Goal: Task Accomplishment & Management: Manage account settings

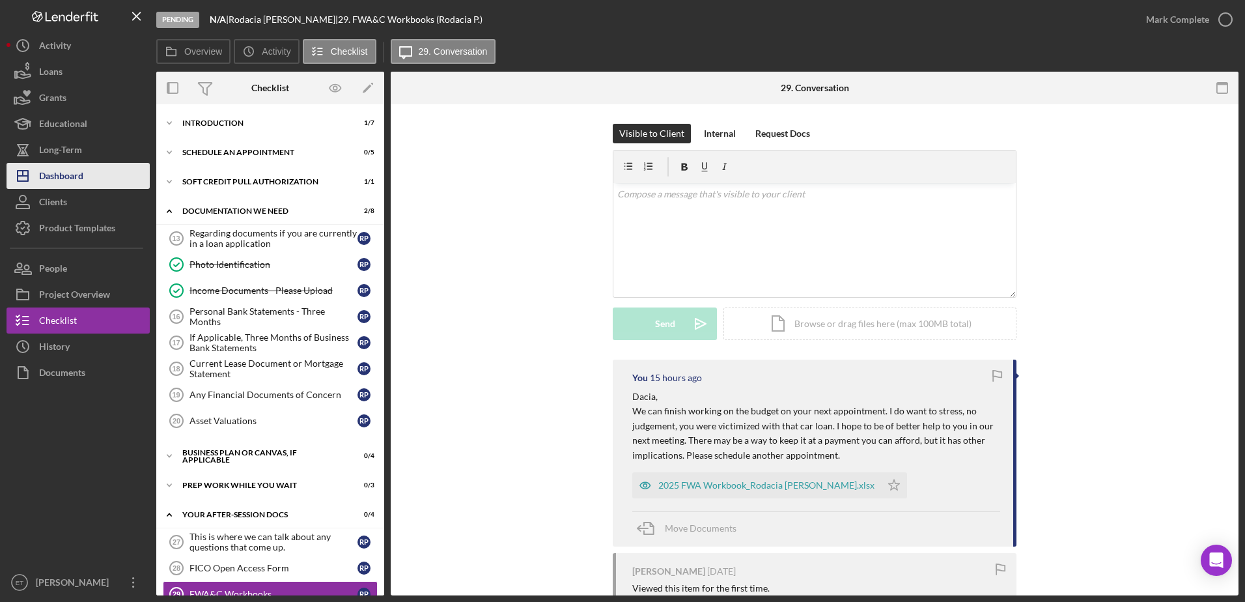
click at [75, 178] on div "Dashboard" at bounding box center [61, 177] width 44 height 29
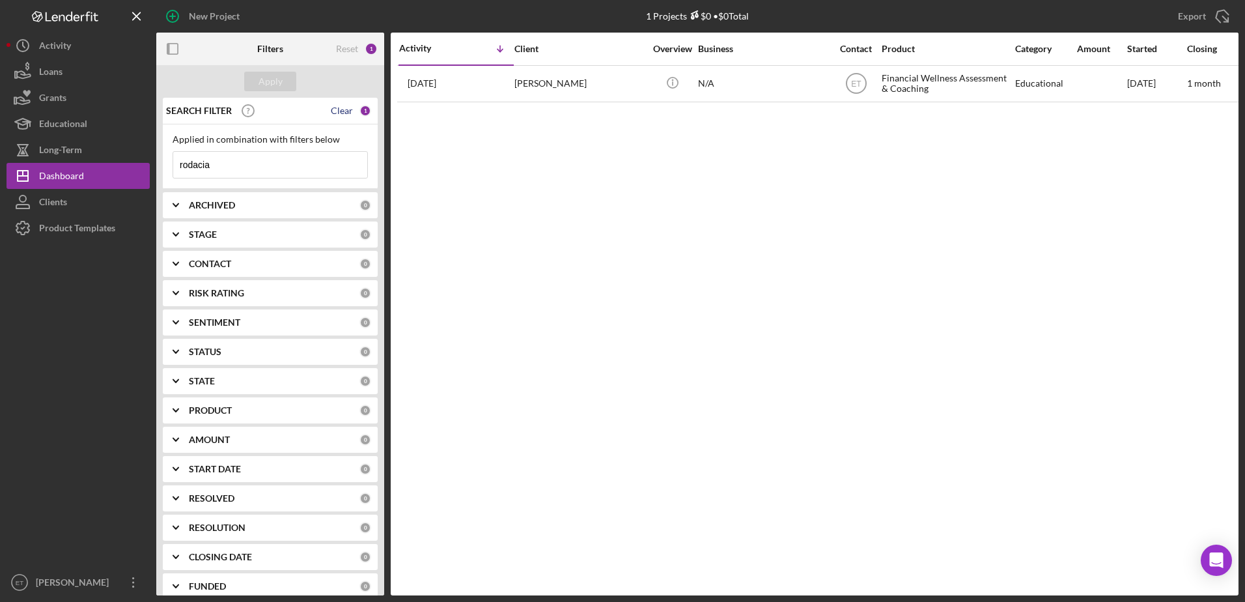
click at [340, 107] on div "Clear" at bounding box center [342, 111] width 22 height 10
click at [214, 163] on input at bounding box center [270, 165] width 194 height 26
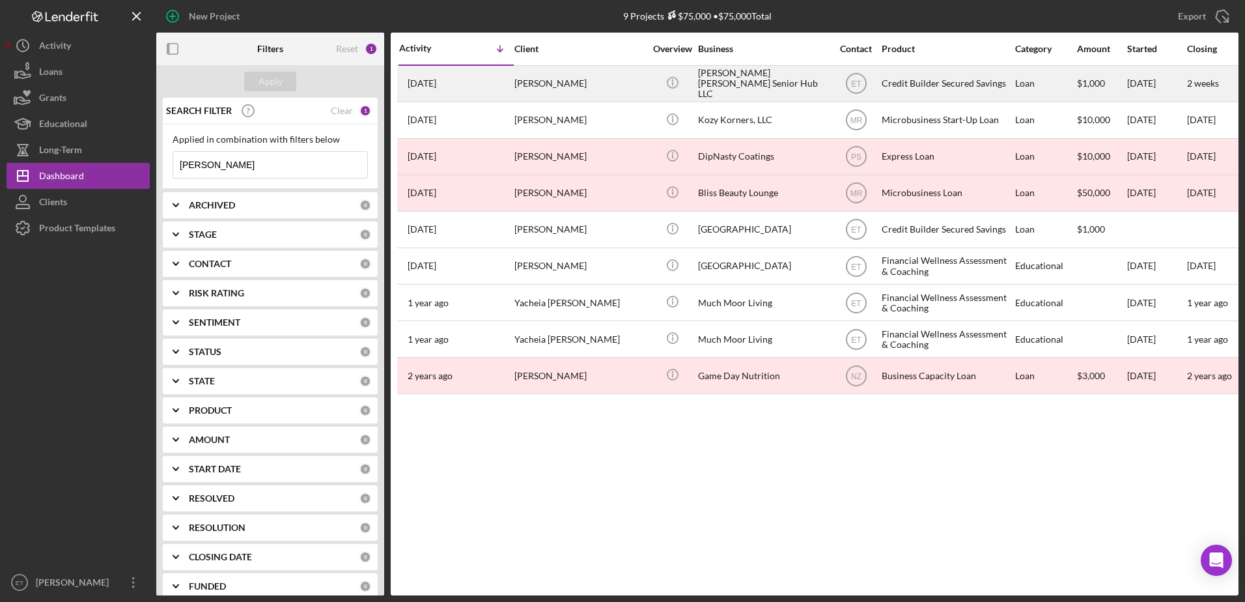
type input "[PERSON_NAME]"
click at [586, 83] on div "[PERSON_NAME]" at bounding box center [580, 83] width 130 height 35
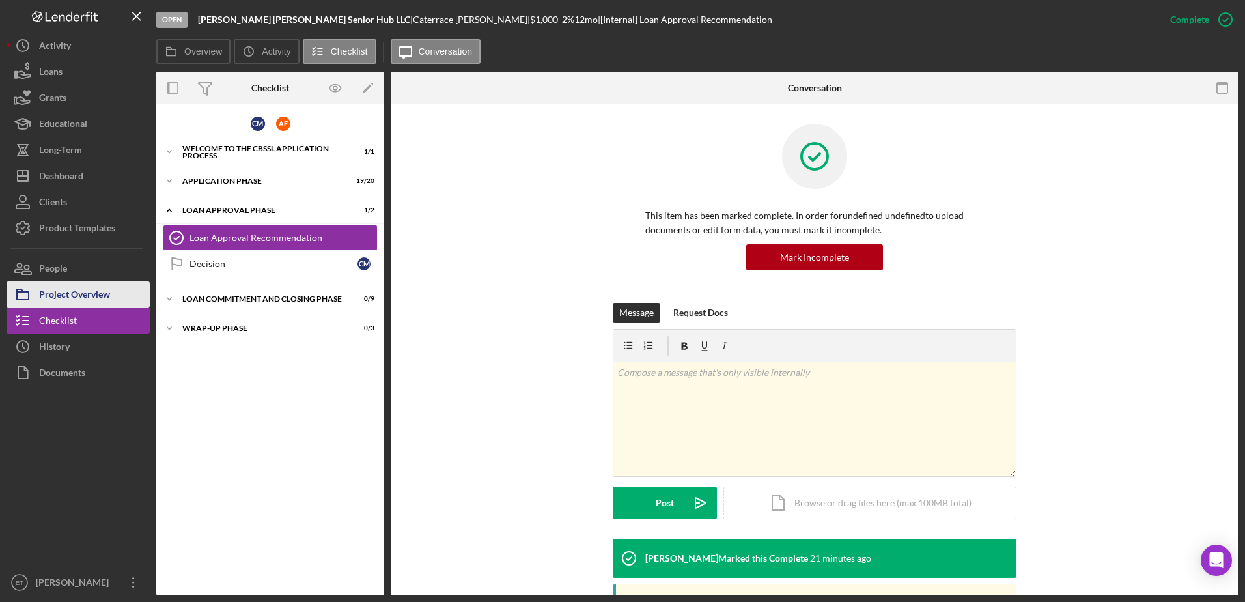
click at [90, 296] on div "Project Overview" at bounding box center [74, 295] width 71 height 29
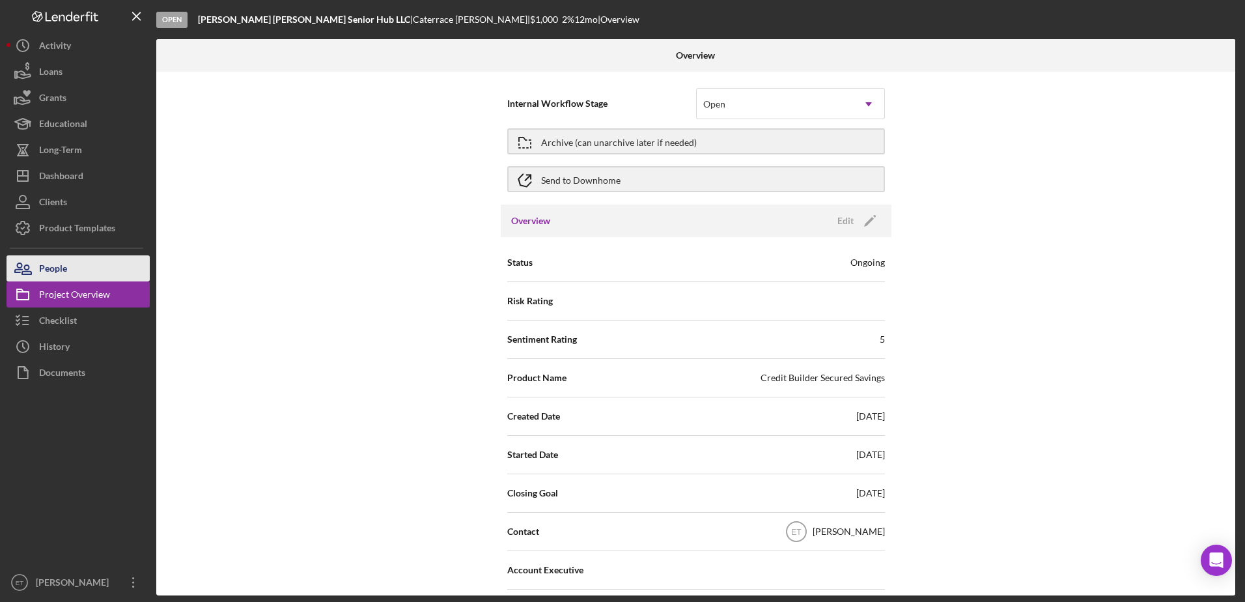
click at [54, 271] on div "People" at bounding box center [53, 269] width 28 height 29
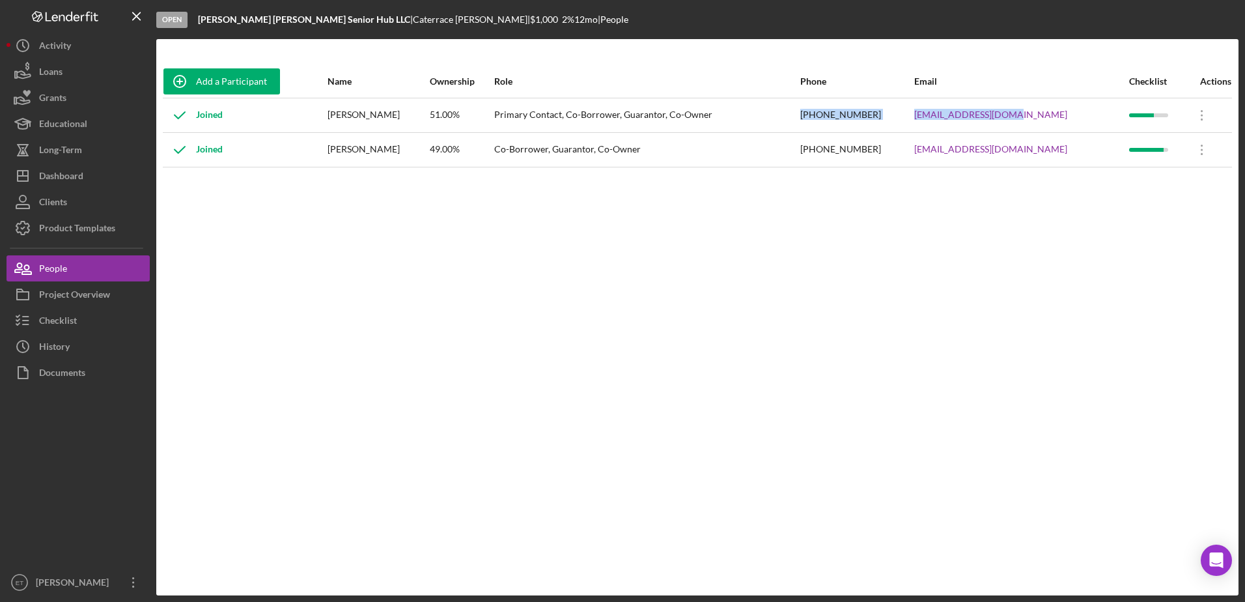
drag, startPoint x: 1065, startPoint y: 117, endPoint x: 861, endPoint y: 128, distance: 204.1
click at [861, 128] on tr "Joined [PERSON_NAME] 51.00% Primary Contact, Co-Borrower, Guarantor, Co-Owner […" at bounding box center [697, 115] width 1069 height 35
copy tr "[PHONE_NUMBER] [EMAIL_ADDRESS][DOMAIN_NAME]"
click at [289, 288] on div "Add a Participant Name Ownership Role Phone Email Checklist Actions Joined [PER…" at bounding box center [697, 317] width 1082 height 504
drag, startPoint x: 1067, startPoint y: 150, endPoint x: 860, endPoint y: 157, distance: 207.2
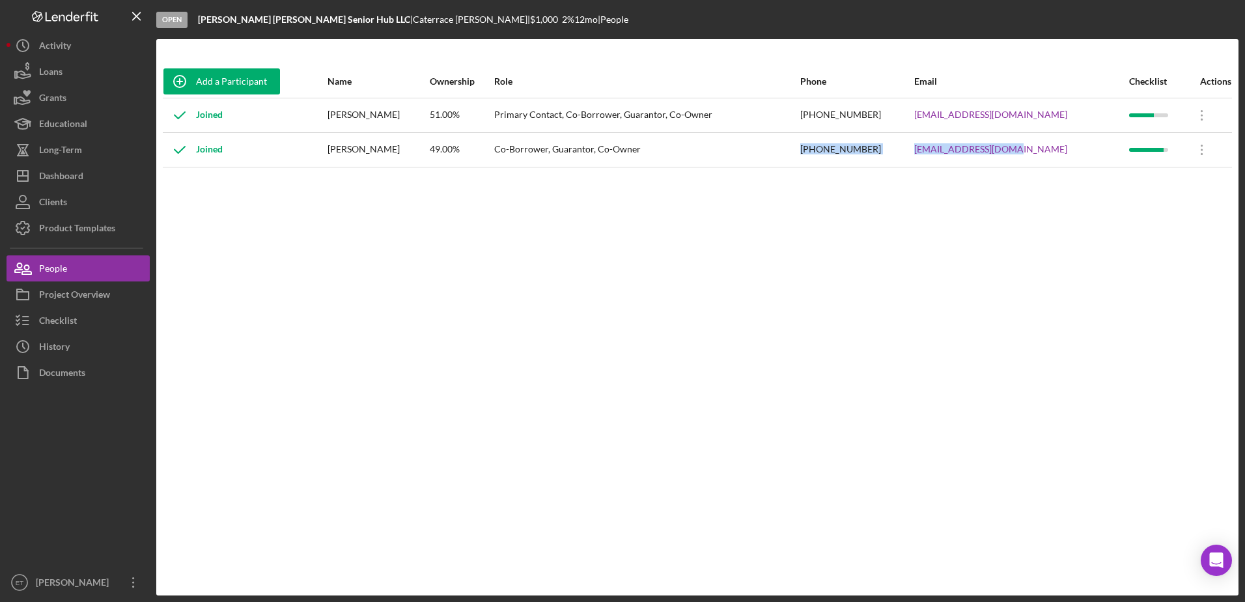
click at [860, 157] on tr "Joined [PERSON_NAME] 49.00% Co-Borrower, Guarantor, Co-Owner [PHONE_NUMBER] [EM…" at bounding box center [697, 149] width 1069 height 35
copy tr "[PHONE_NUMBER] [EMAIL_ADDRESS][DOMAIN_NAME]"
click at [800, 266] on div "Add a Participant Name Ownership Role Phone Email Checklist Actions Joined [PER…" at bounding box center [697, 317] width 1082 height 504
click at [55, 178] on div "Dashboard" at bounding box center [61, 177] width 44 height 29
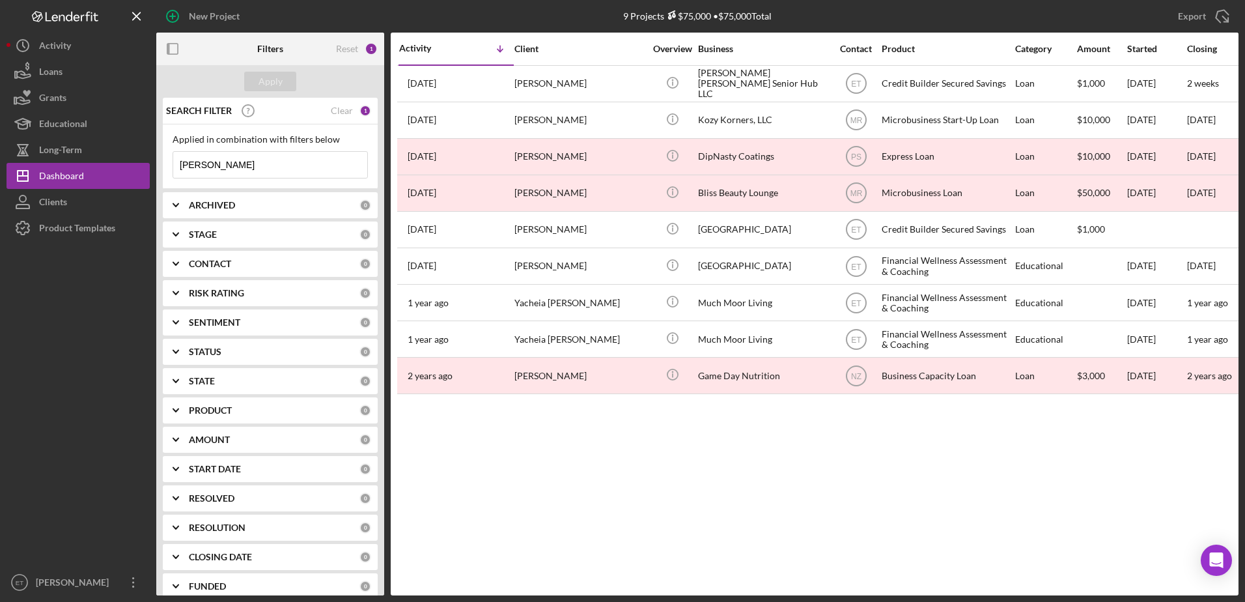
click at [240, 168] on input "[PERSON_NAME]" at bounding box center [270, 165] width 194 height 26
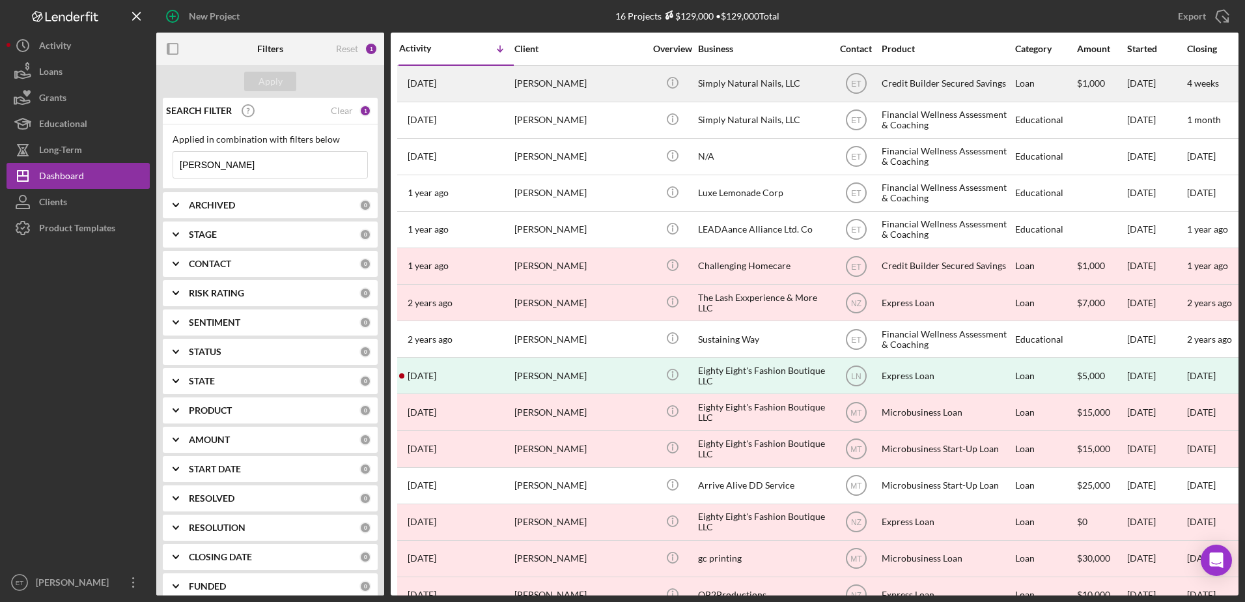
type input "[PERSON_NAME]"
click at [610, 84] on div "[PERSON_NAME]" at bounding box center [580, 83] width 130 height 35
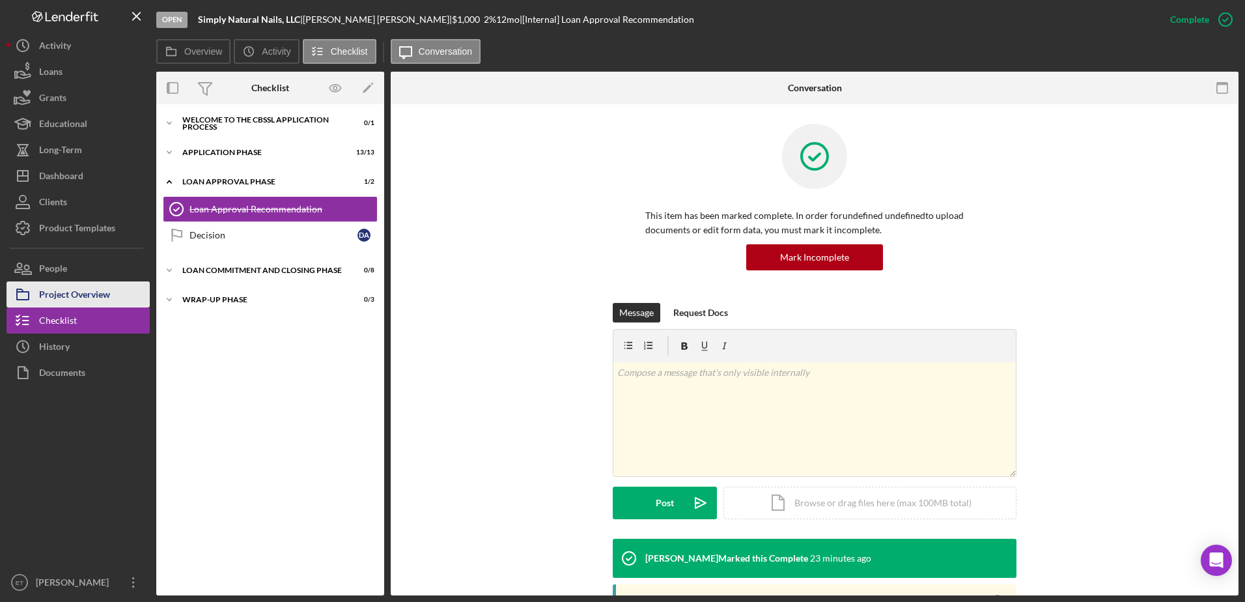
click at [76, 296] on div "Project Overview" at bounding box center [74, 295] width 71 height 29
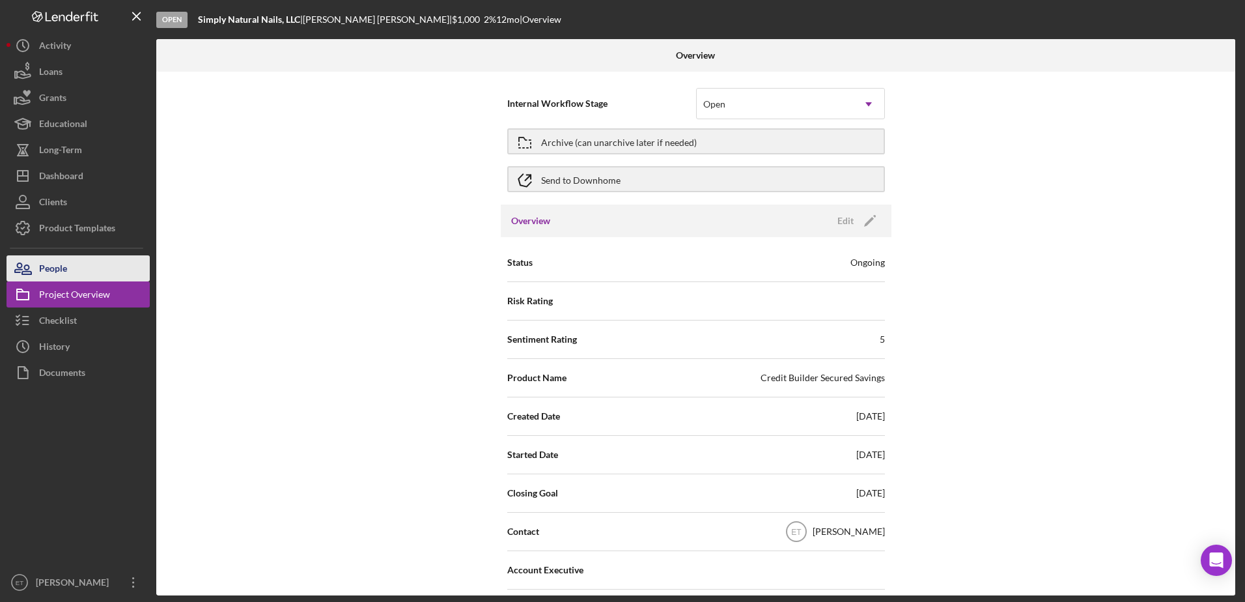
click at [59, 275] on div "People" at bounding box center [53, 269] width 28 height 29
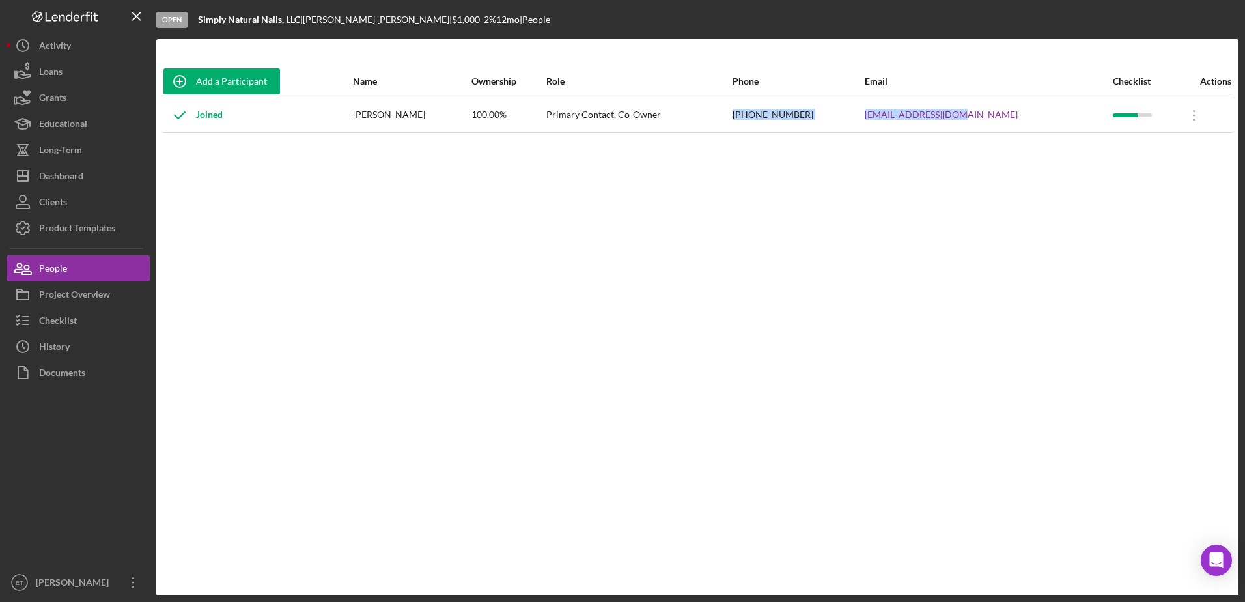
drag, startPoint x: 1017, startPoint y: 116, endPoint x: 795, endPoint y: 126, distance: 221.6
click at [795, 126] on tr "Joined [PERSON_NAME] 100.00% Primary Contact, Co-Owner [PHONE_NUMBER] [EMAIL_AD…" at bounding box center [697, 115] width 1069 height 35
copy tr "[PHONE_NUMBER] [EMAIL_ADDRESS][DOMAIN_NAME]"
click at [875, 165] on div "Add a Participant Name Ownership Role Phone Email Checklist Actions Joined [PER…" at bounding box center [697, 317] width 1082 height 504
click at [53, 320] on div "Checklist" at bounding box center [58, 321] width 38 height 29
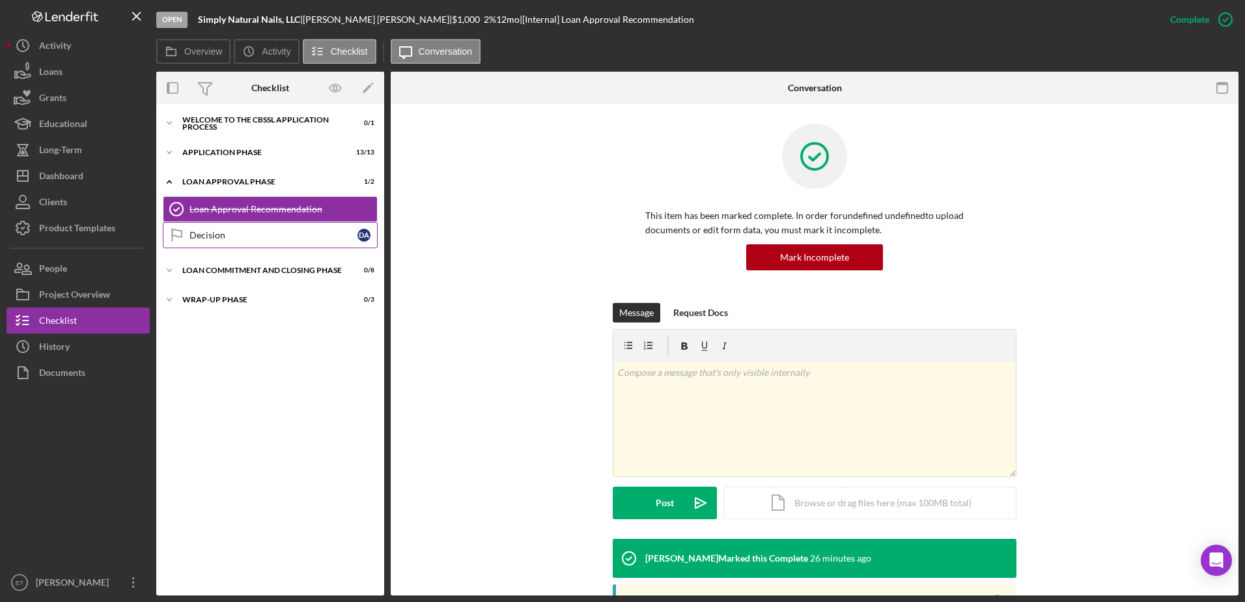
click at [215, 236] on div "Decision" at bounding box center [274, 235] width 168 height 10
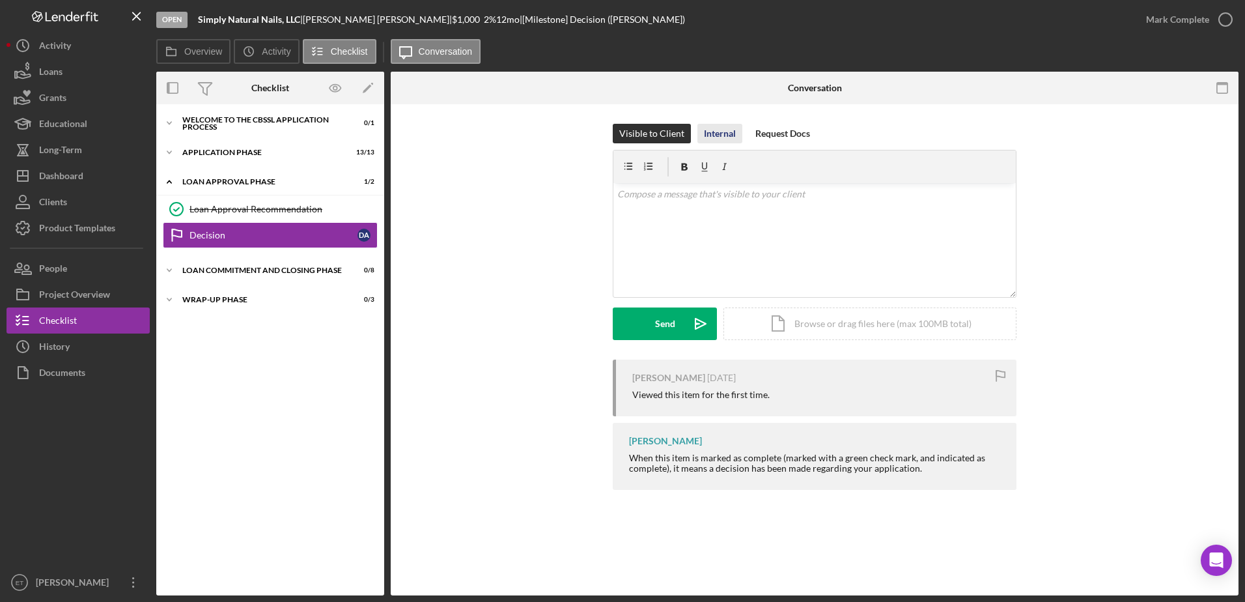
click at [725, 132] on div "Internal" at bounding box center [720, 134] width 32 height 20
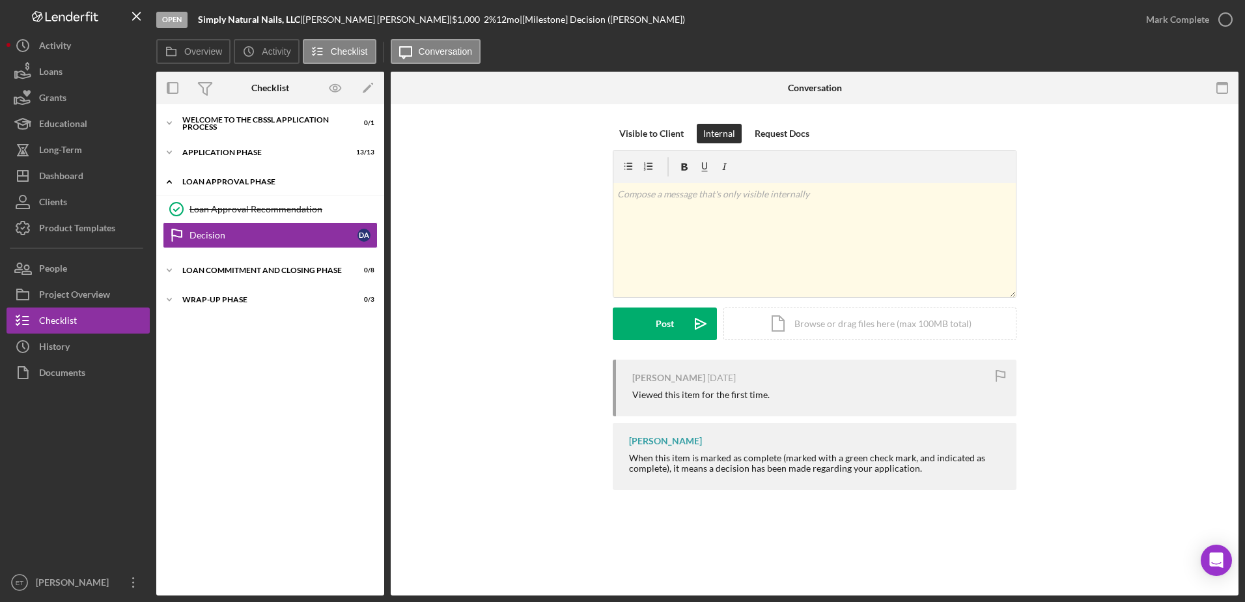
click at [201, 178] on div "Loan Approval Phase" at bounding box center [275, 182] width 186 height 8
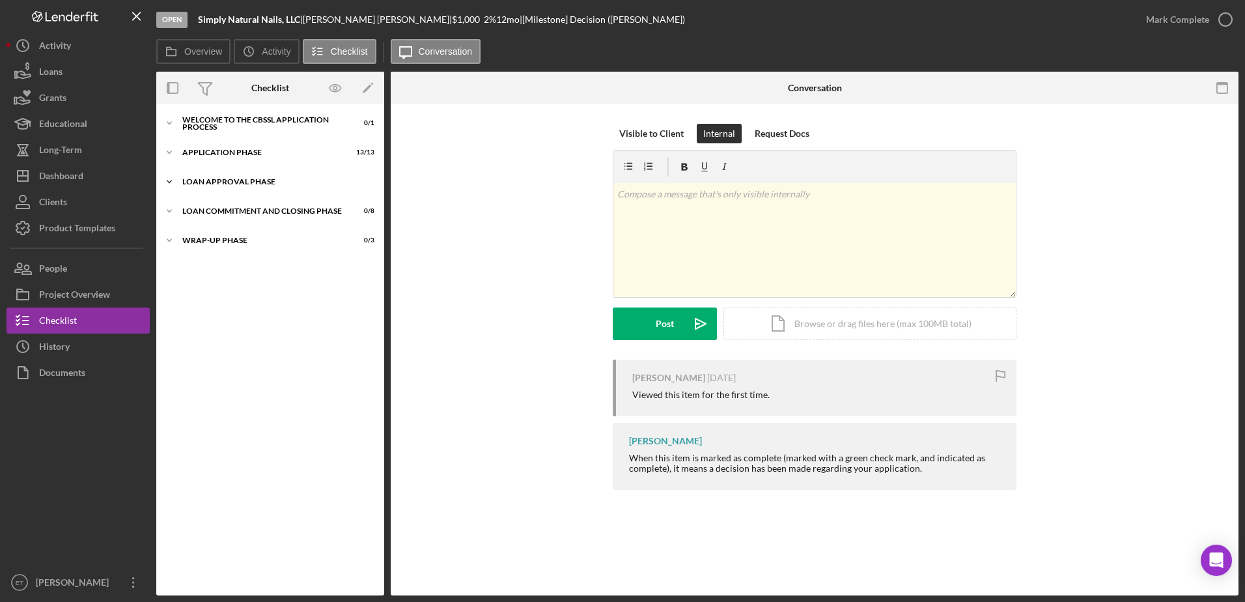
click at [201, 178] on div "Loan Approval Phase" at bounding box center [275, 182] width 186 height 8
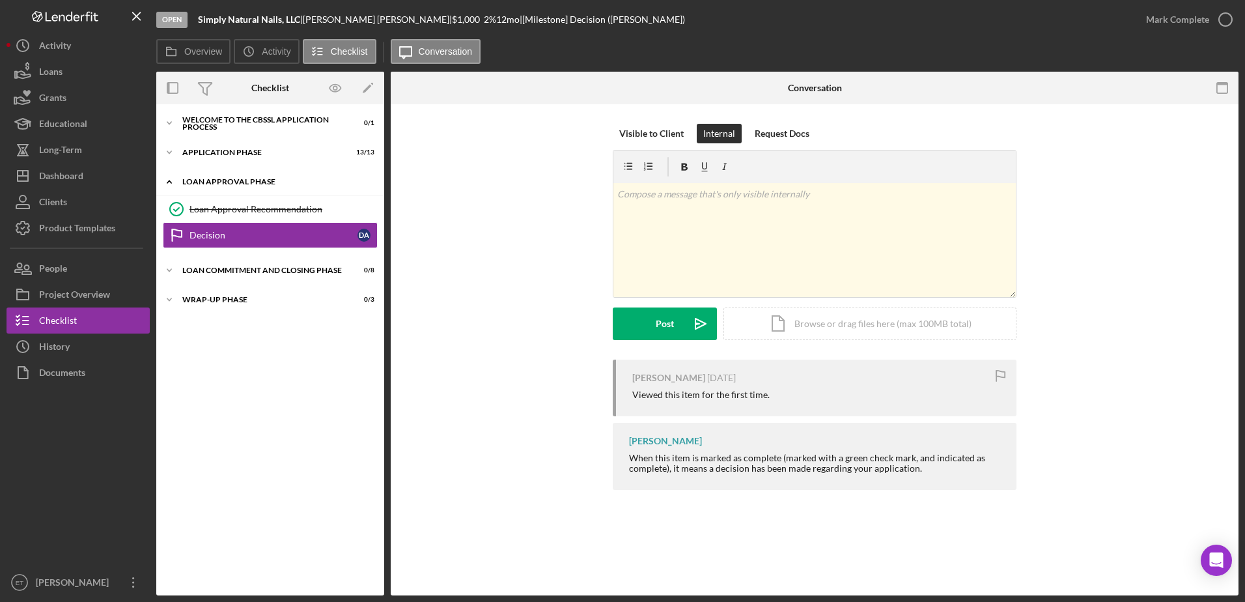
click at [206, 180] on div "Loan Approval Phase" at bounding box center [275, 182] width 186 height 8
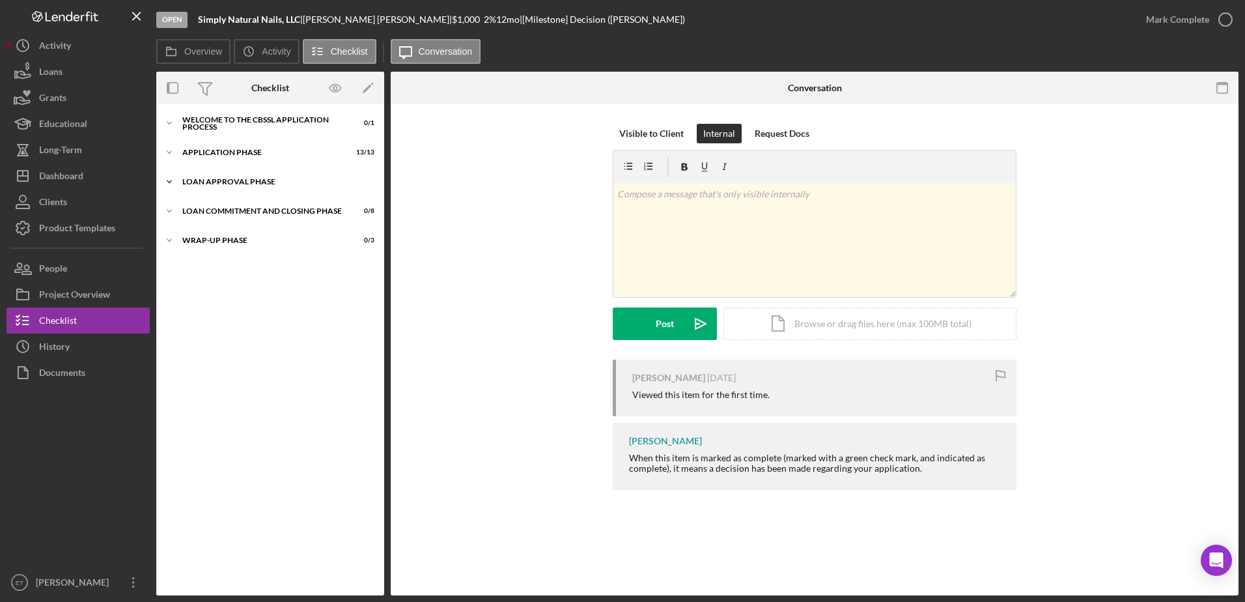
click at [206, 183] on div "Loan Approval Phase" at bounding box center [275, 182] width 186 height 8
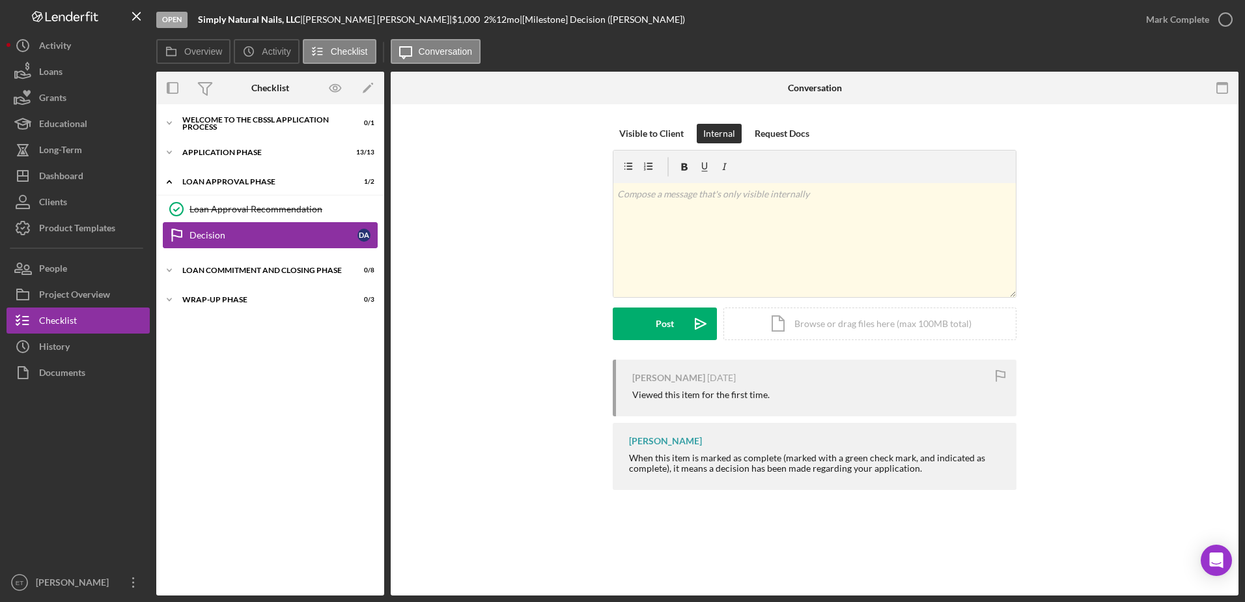
click at [225, 238] on div "Decision" at bounding box center [274, 235] width 168 height 10
click at [267, 211] on div "Loan Approval Recommendation" at bounding box center [284, 209] width 188 height 10
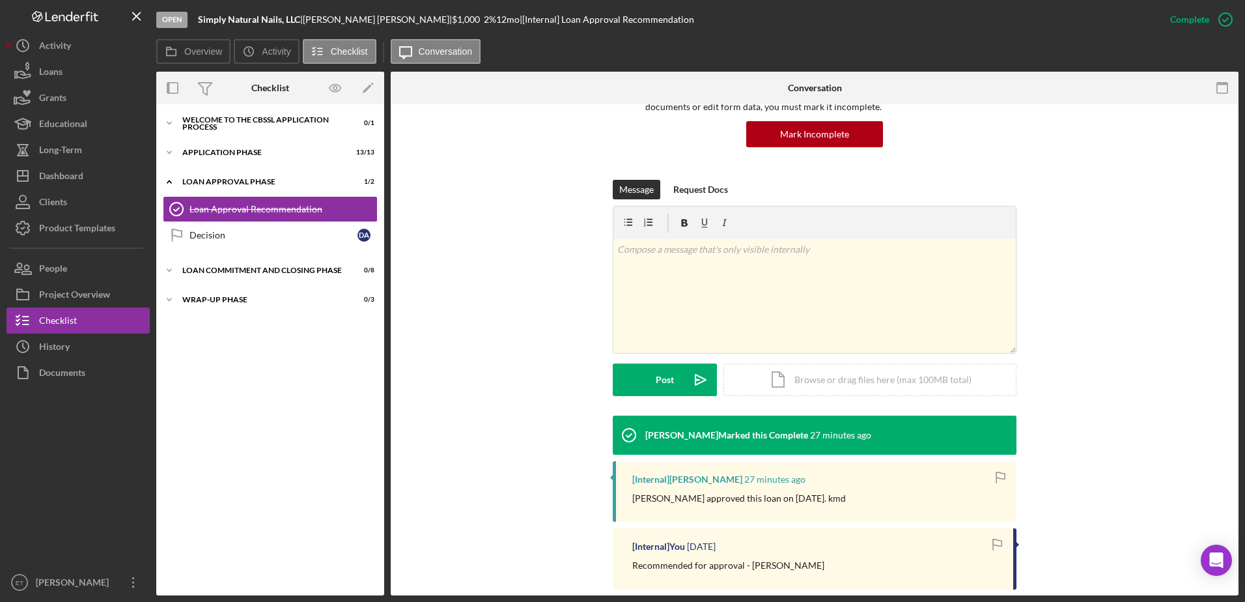
scroll to position [143, 0]
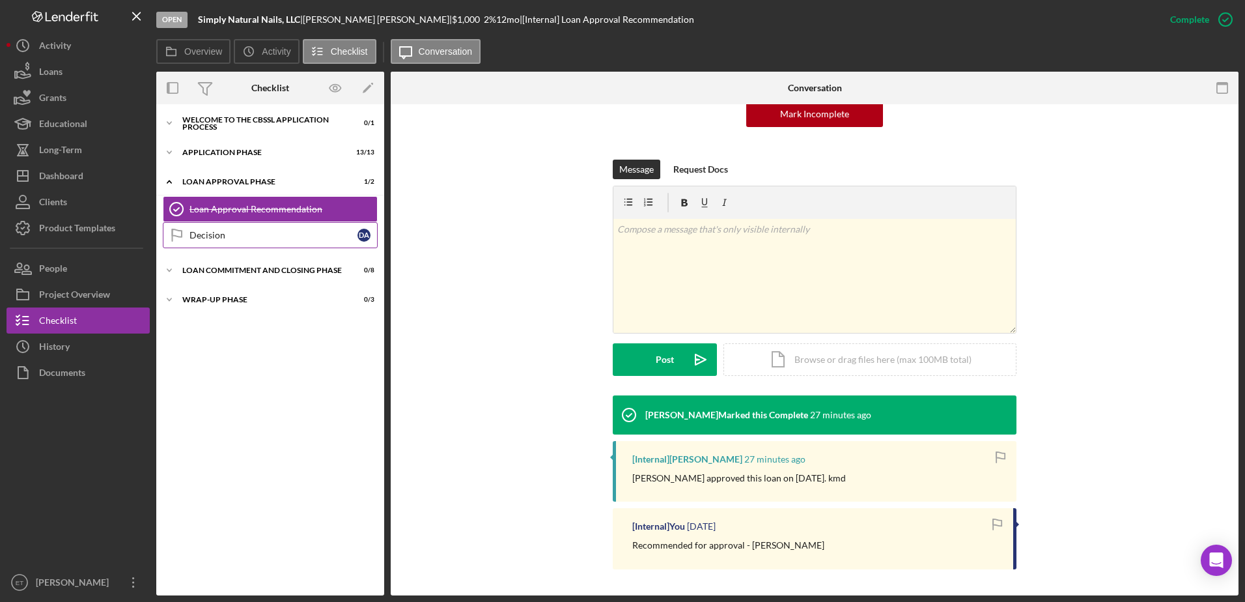
click at [208, 238] on div "Decision" at bounding box center [274, 235] width 168 height 10
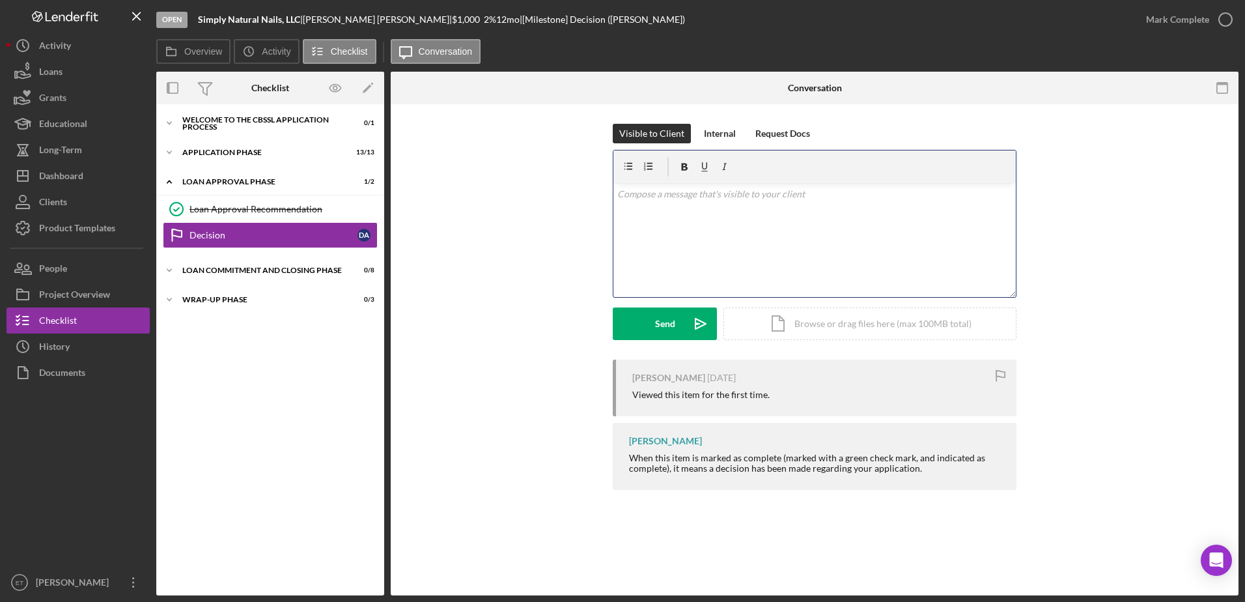
click at [655, 231] on div "v Color teal Color pink Remove color Add row above Add row below Add column bef…" at bounding box center [814, 240] width 402 height 114
click at [664, 319] on div "Send" at bounding box center [665, 323] width 20 height 33
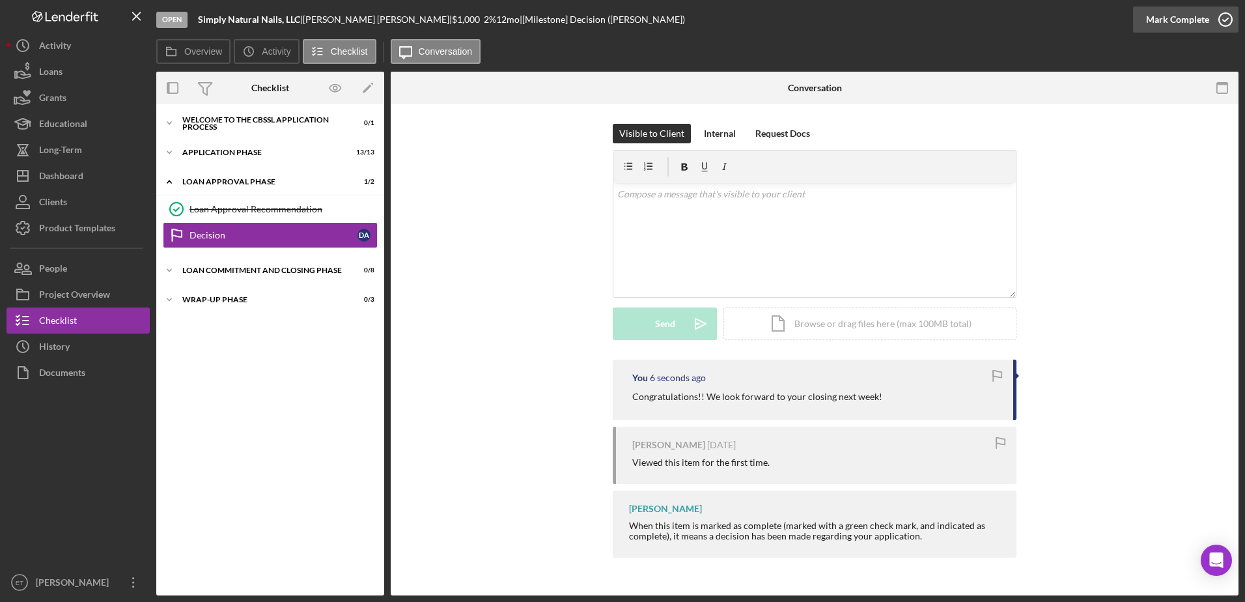
click at [1224, 14] on circle "button" at bounding box center [1225, 19] width 13 height 13
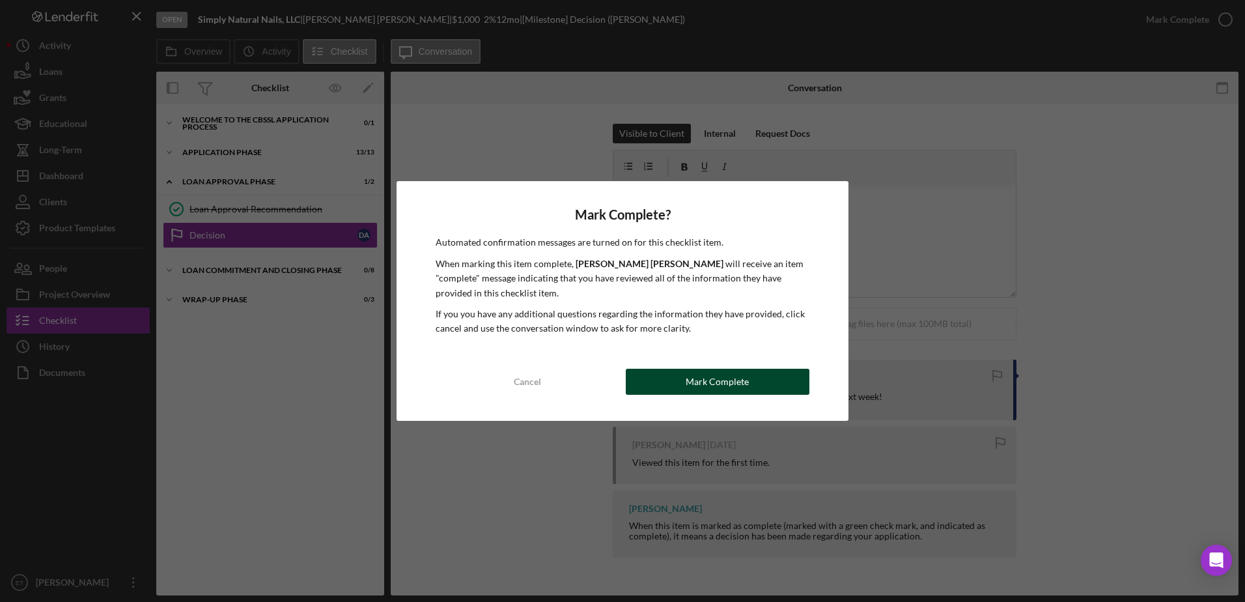
click at [731, 383] on div "Mark Complete" at bounding box center [717, 382] width 63 height 26
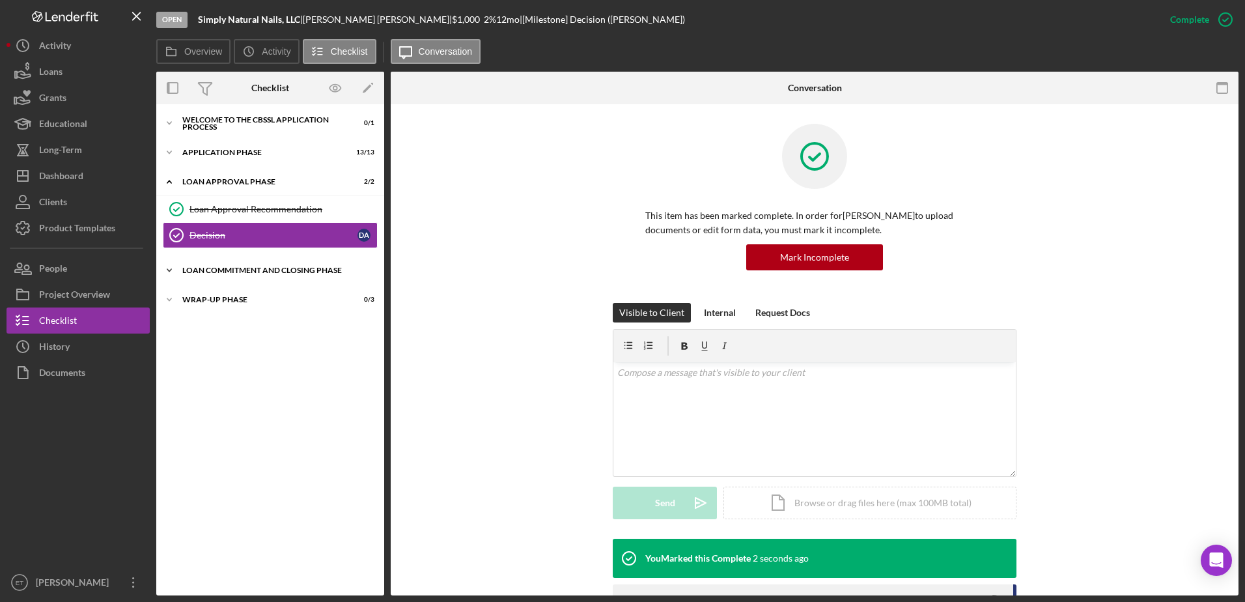
click at [239, 269] on div "Loan Commitment and Closing Phase" at bounding box center [275, 270] width 186 height 8
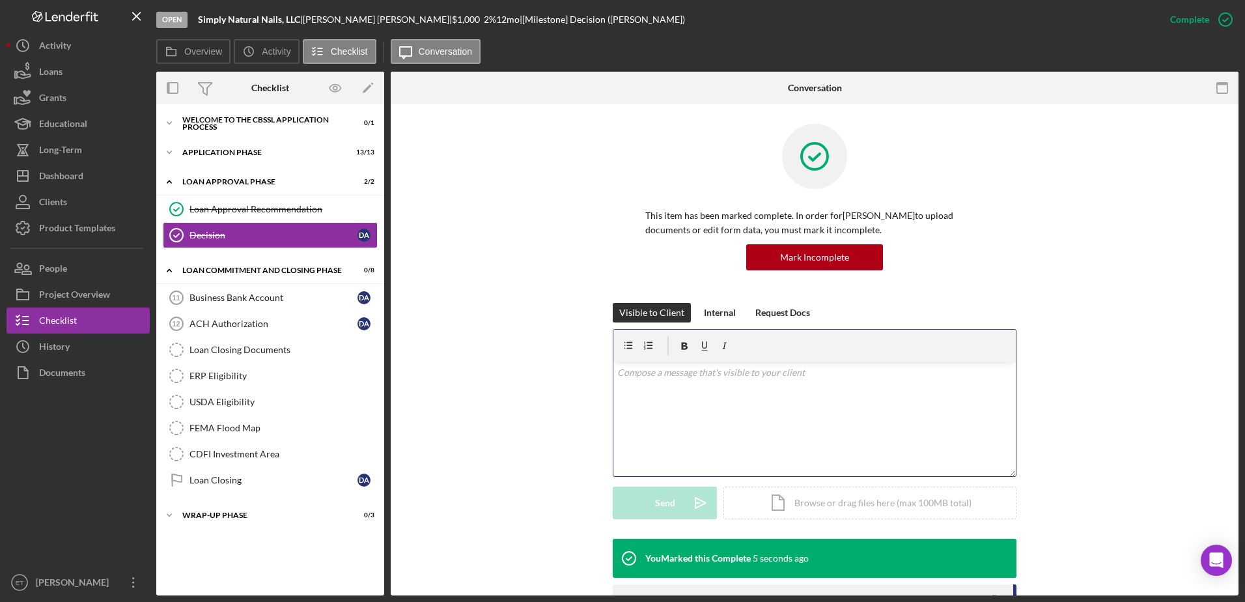
click at [665, 395] on div "v Color teal Color pink Remove color Add row above Add row below Add column bef…" at bounding box center [814, 419] width 402 height 114
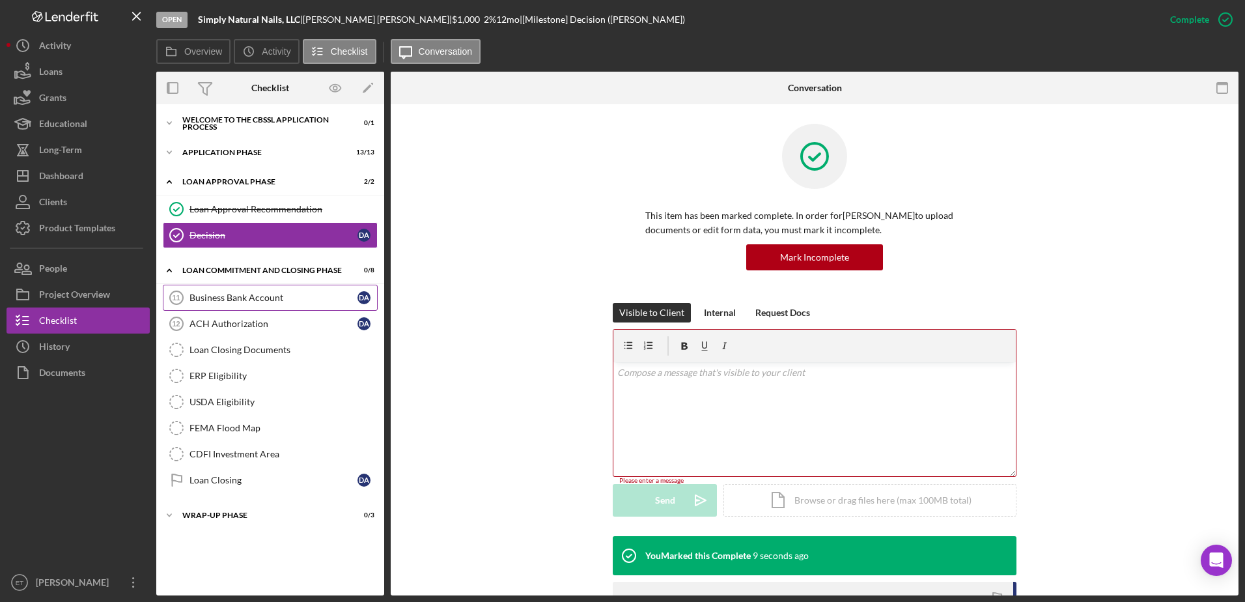
click at [234, 293] on div "Business Bank Account" at bounding box center [274, 297] width 168 height 10
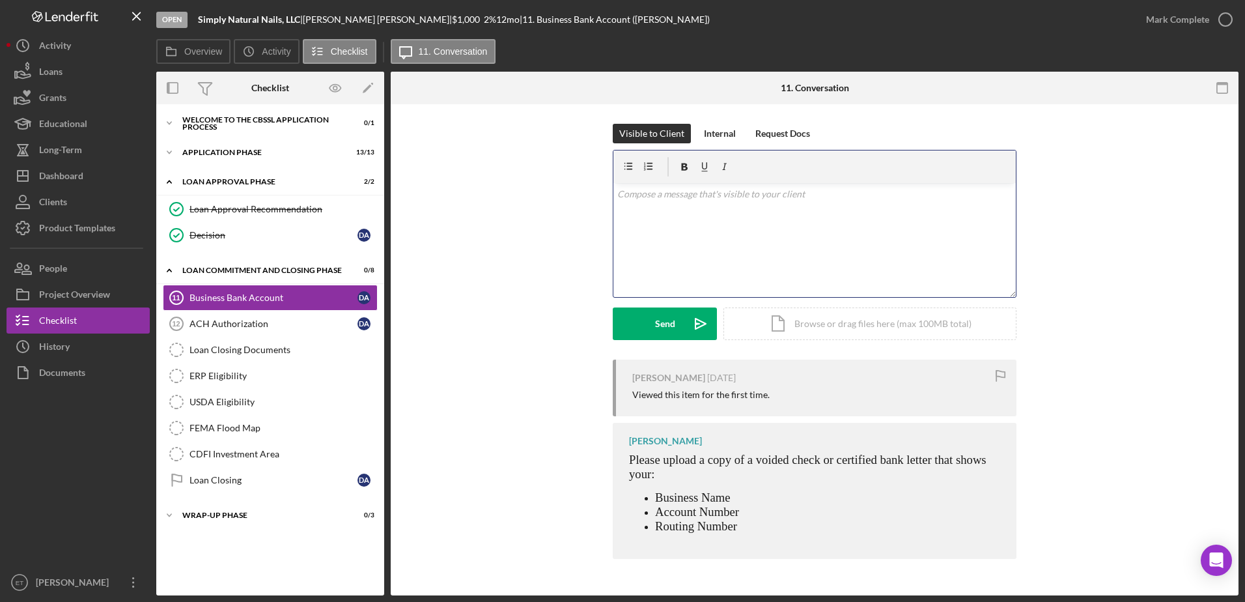
click at [655, 200] on p at bounding box center [814, 194] width 395 height 14
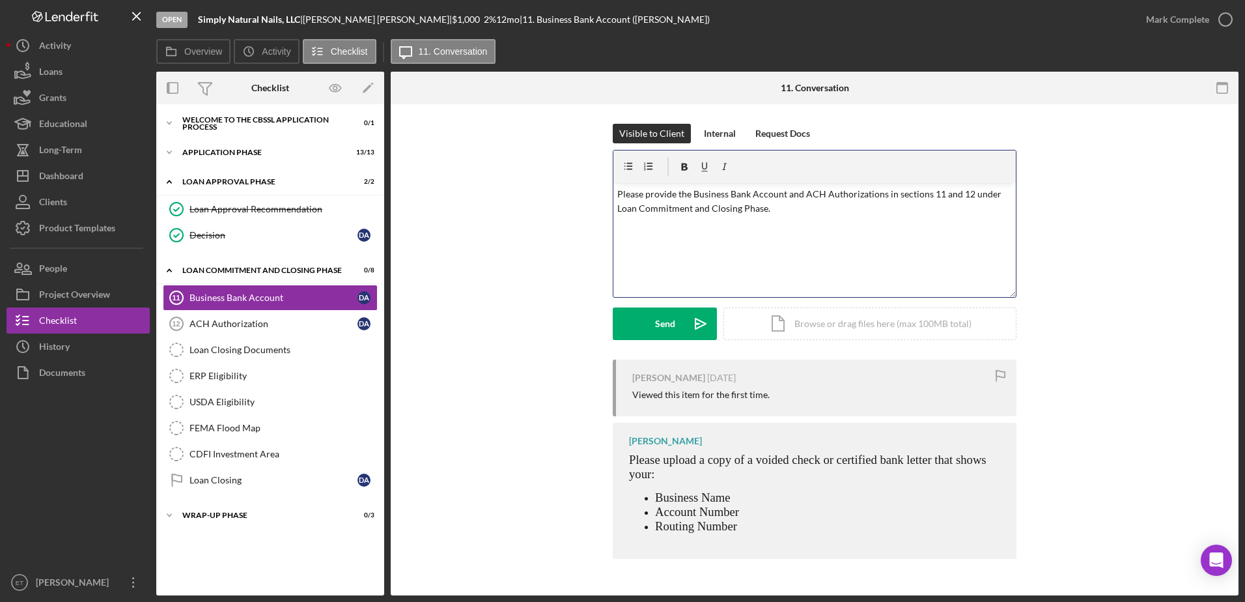
click at [618, 195] on p "Please provide the Business Bank Account and ACH Authorizations in sections 11 …" at bounding box center [814, 201] width 395 height 29
click at [680, 326] on button "Send Icon/icon-invite-send" at bounding box center [665, 323] width 104 height 33
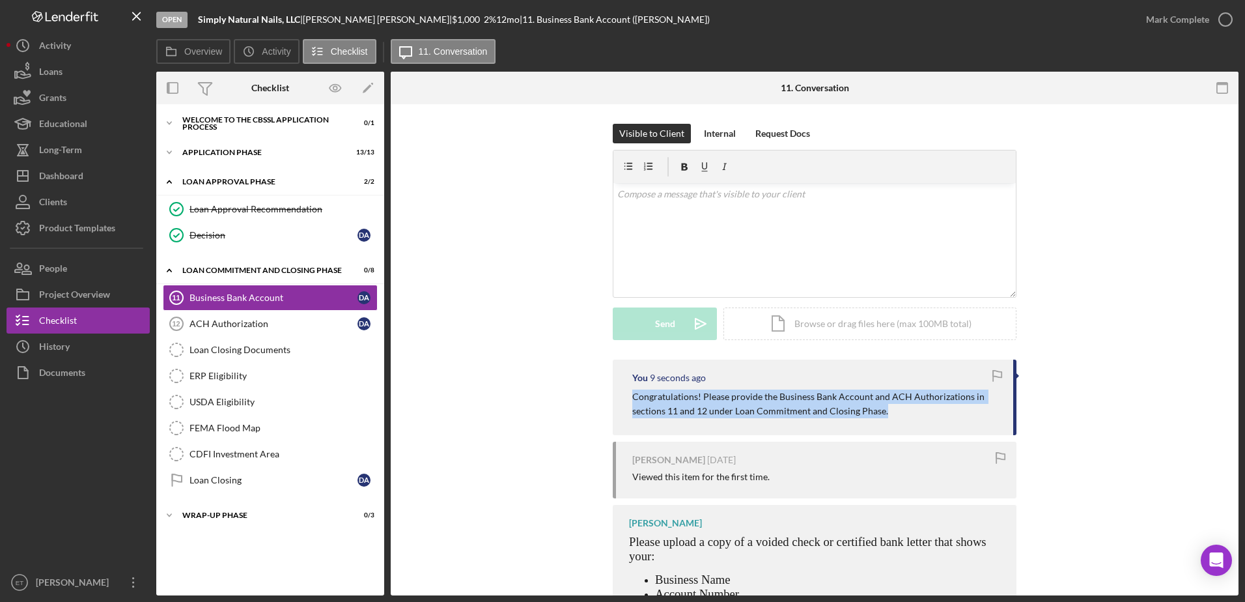
drag, startPoint x: 882, startPoint y: 413, endPoint x: 623, endPoint y: 400, distance: 260.2
click at [623, 400] on div "You 9 seconds ago Congratulations! Please provide the Business Bank Account and…" at bounding box center [815, 398] width 404 height 76
copy p "Congratulations! Please provide the Business Bank Account and ACH Authorization…"
click at [209, 236] on div "Decision" at bounding box center [274, 235] width 168 height 10
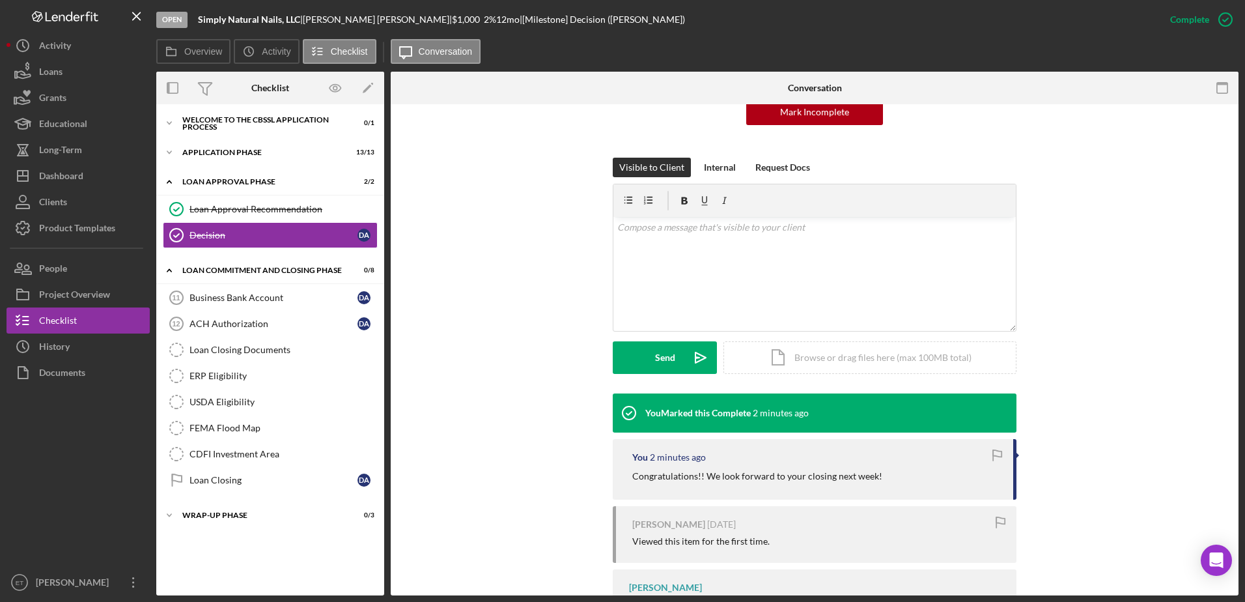
scroll to position [147, 0]
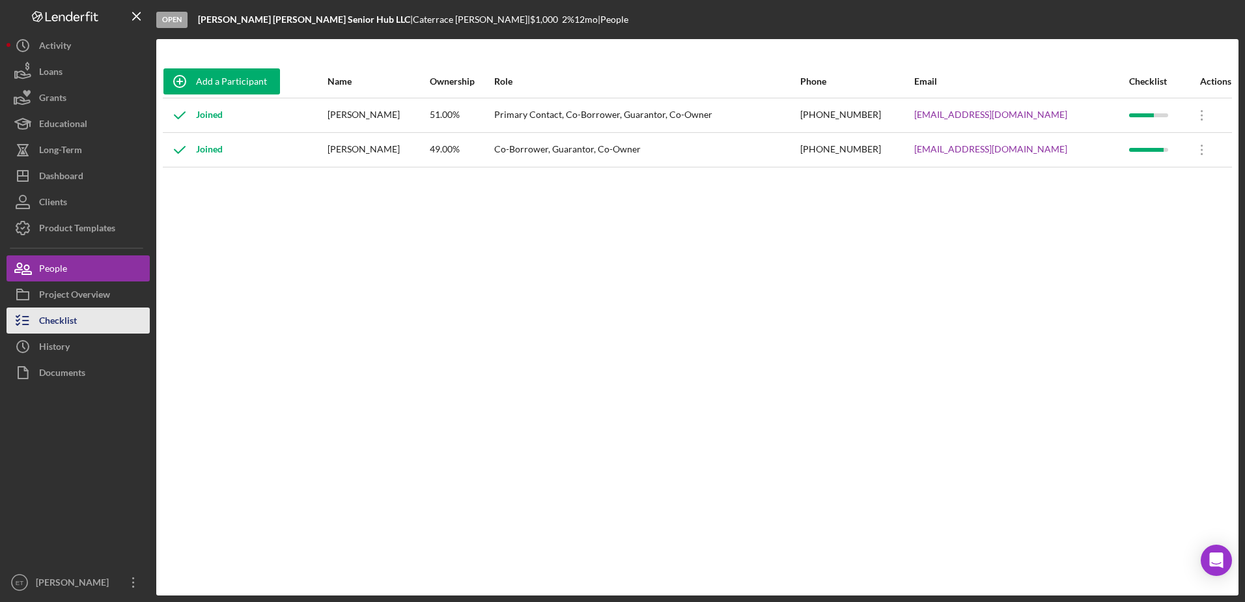
click at [64, 322] on div "Checklist" at bounding box center [58, 321] width 38 height 29
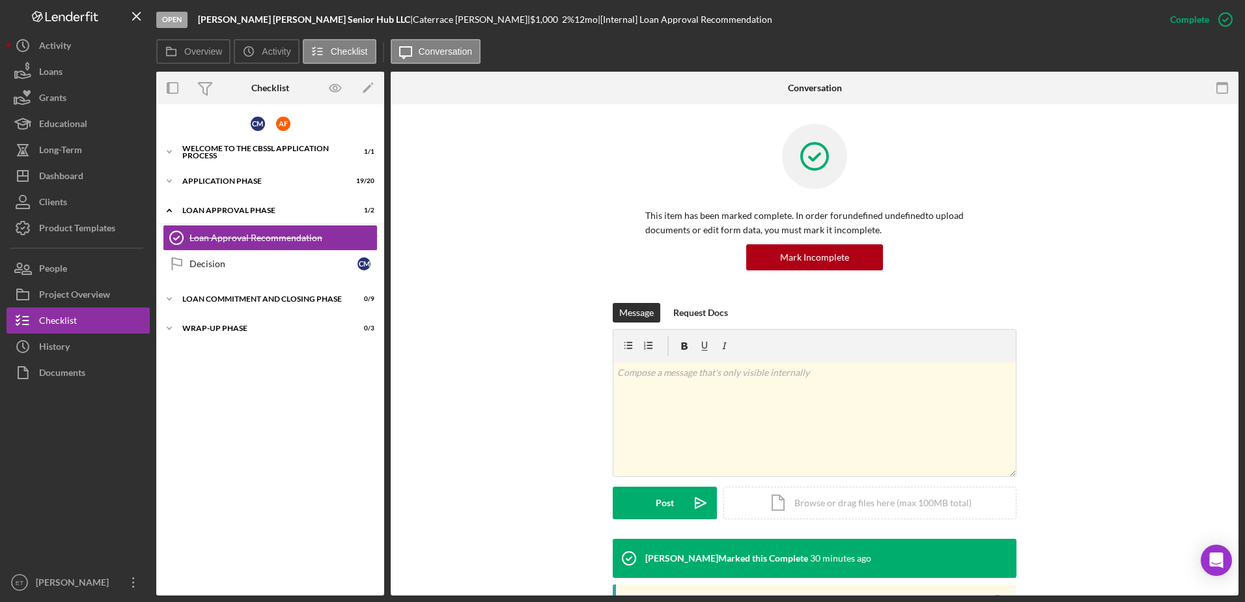
scroll to position [76, 0]
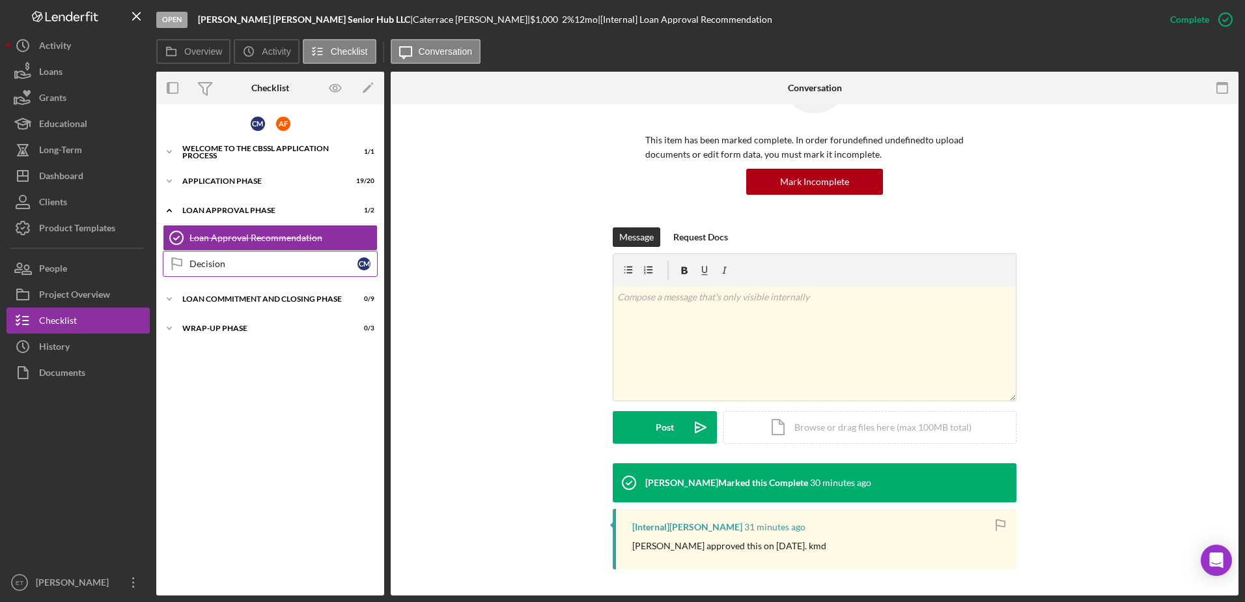
click at [215, 268] on div "Decision" at bounding box center [274, 264] width 168 height 10
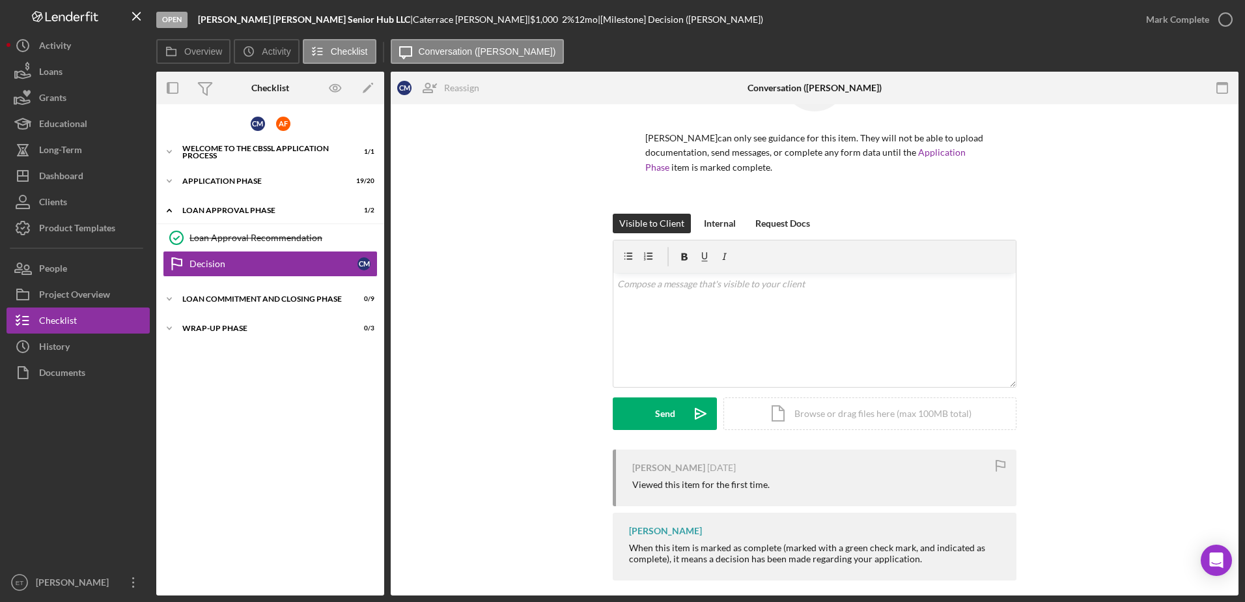
scroll to position [89, 0]
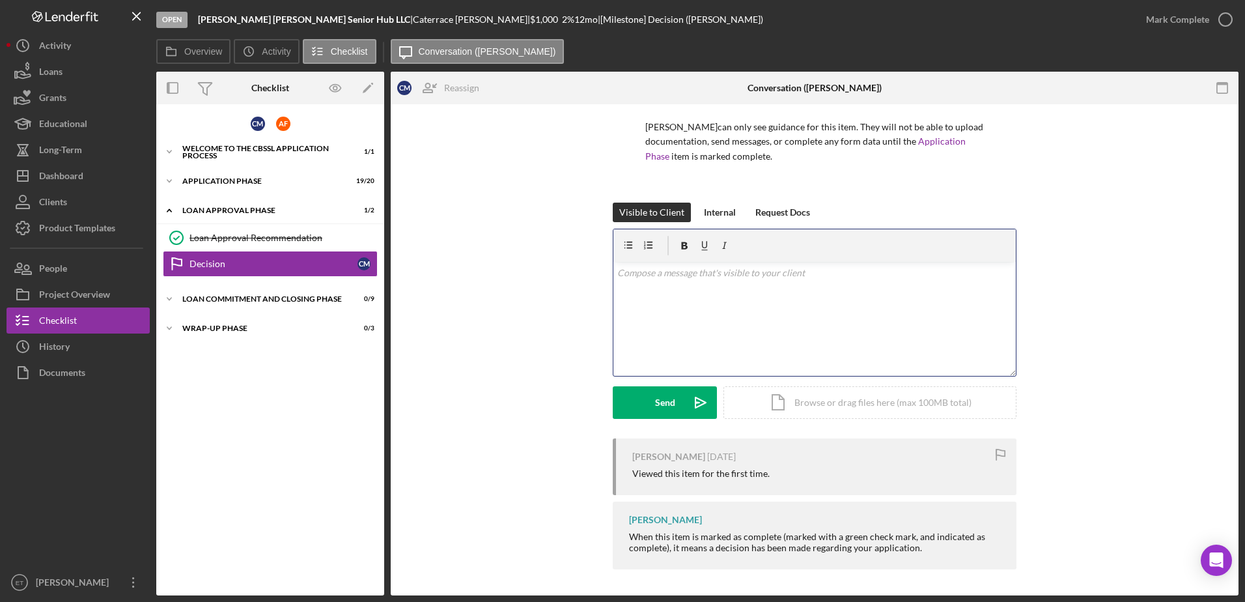
click at [696, 312] on div "v Color teal Color pink Remove color Add row above Add row below Add column bef…" at bounding box center [814, 319] width 402 height 114
click at [672, 399] on div "Send" at bounding box center [665, 402] width 20 height 33
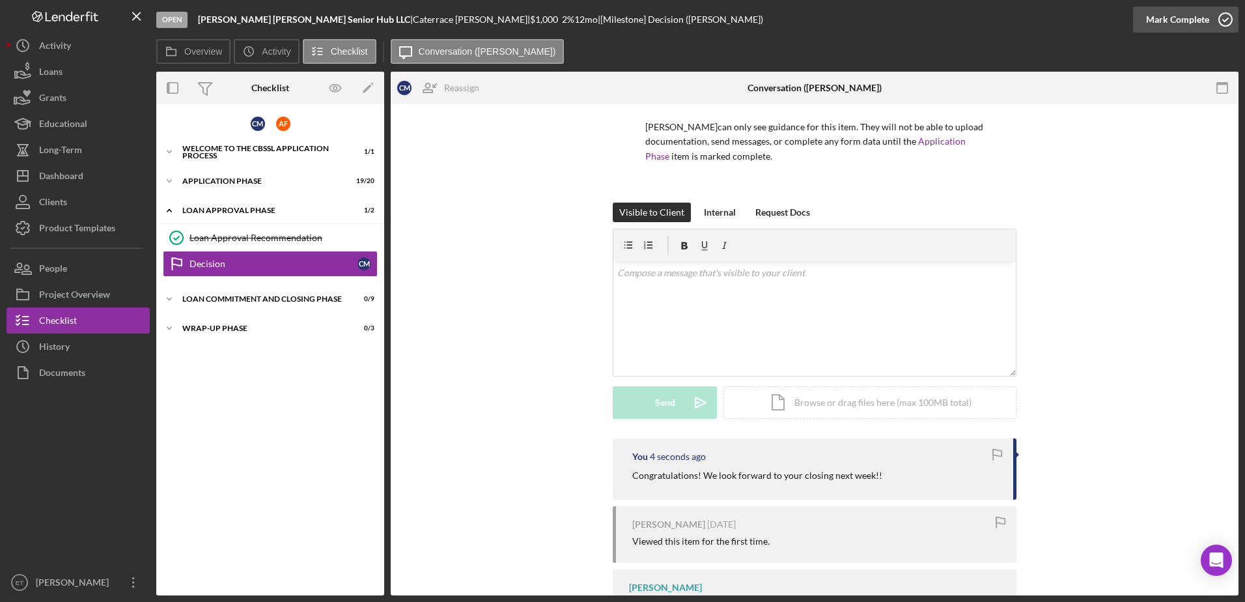
click at [1226, 13] on icon "button" at bounding box center [1225, 19] width 33 height 33
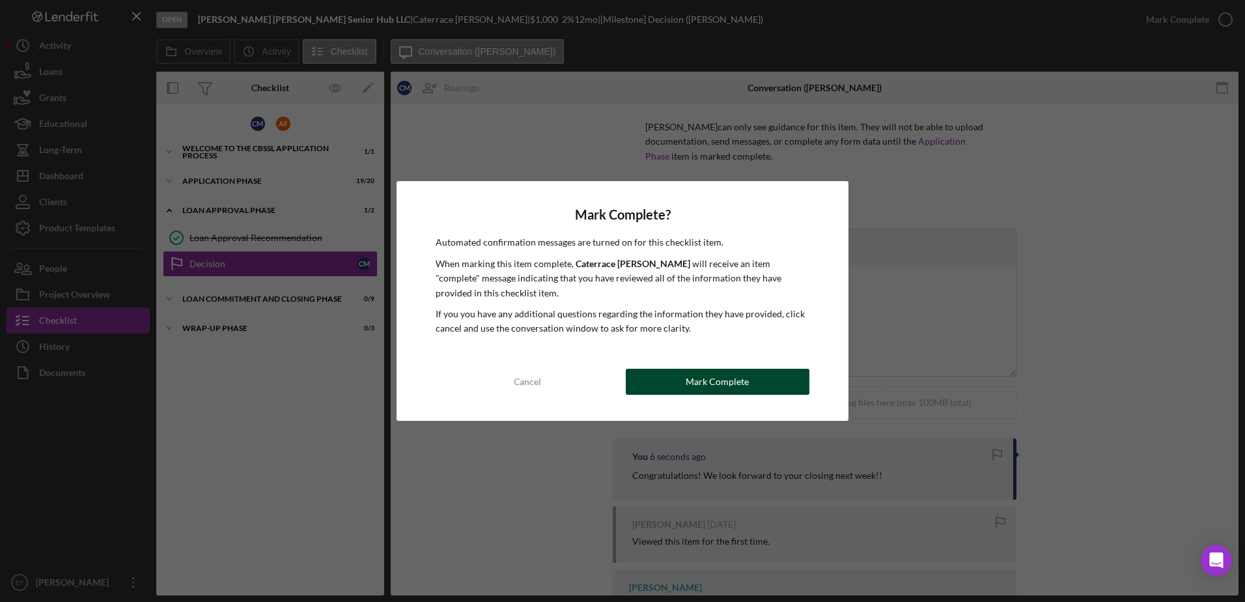
click at [742, 379] on div "Mark Complete" at bounding box center [717, 382] width 63 height 26
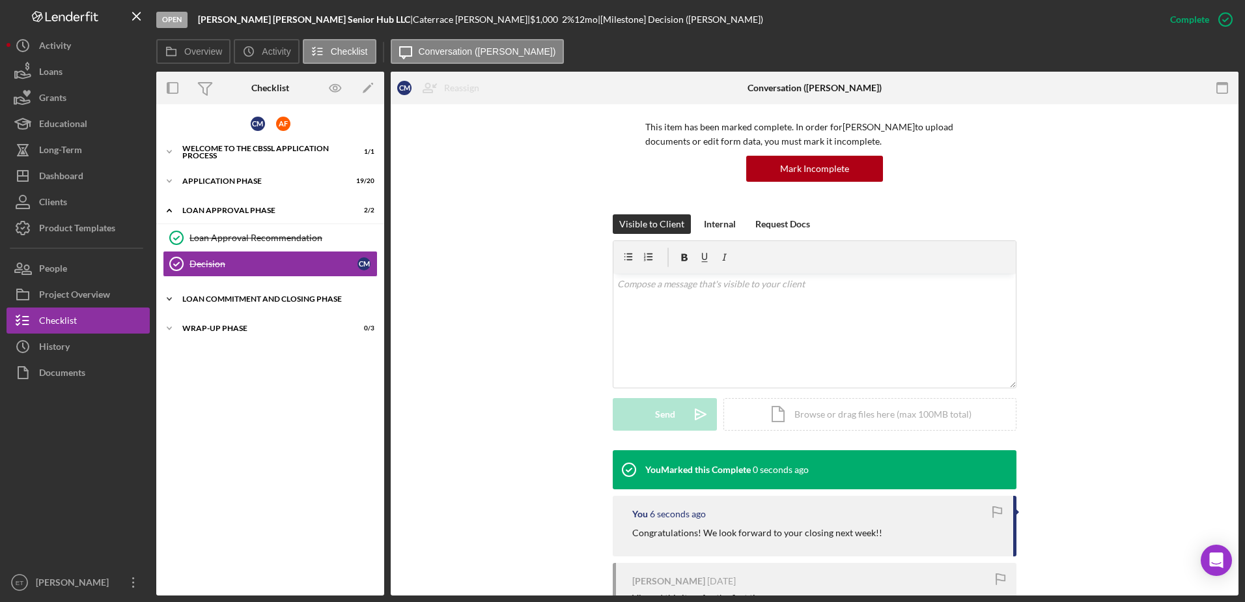
click at [240, 303] on div "Icon/Expander Loan Commitment and Closing Phase 0 / 9" at bounding box center [270, 299] width 228 height 26
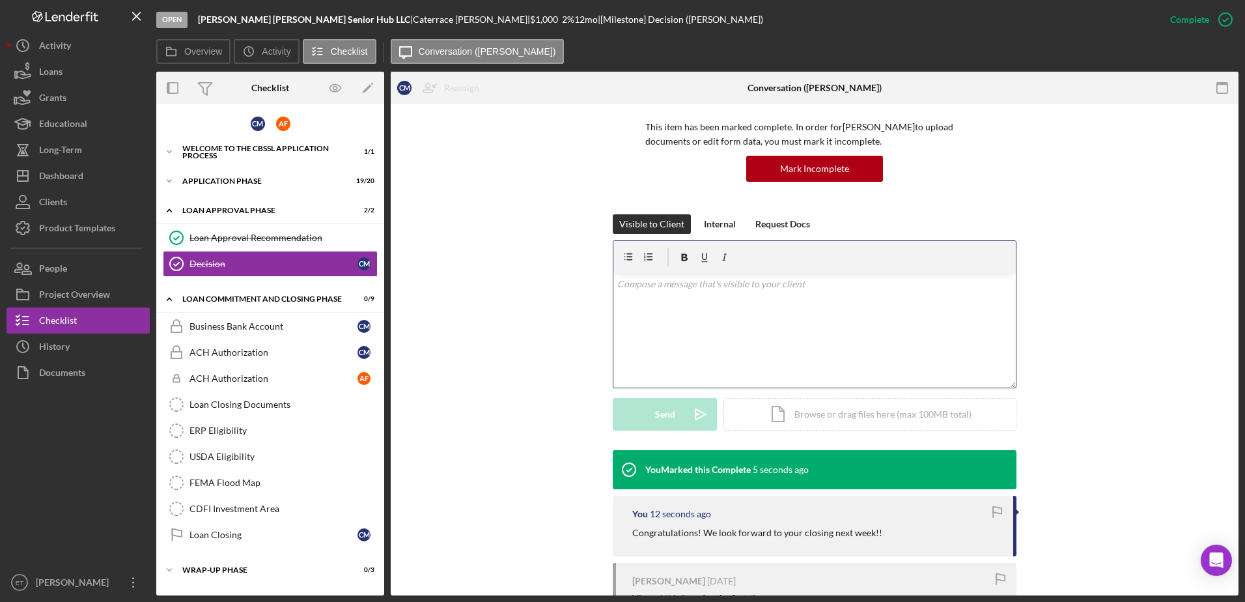
click at [654, 305] on div "v Color teal Color pink Remove color Add row above Add row below Add column bef…" at bounding box center [814, 331] width 402 height 114
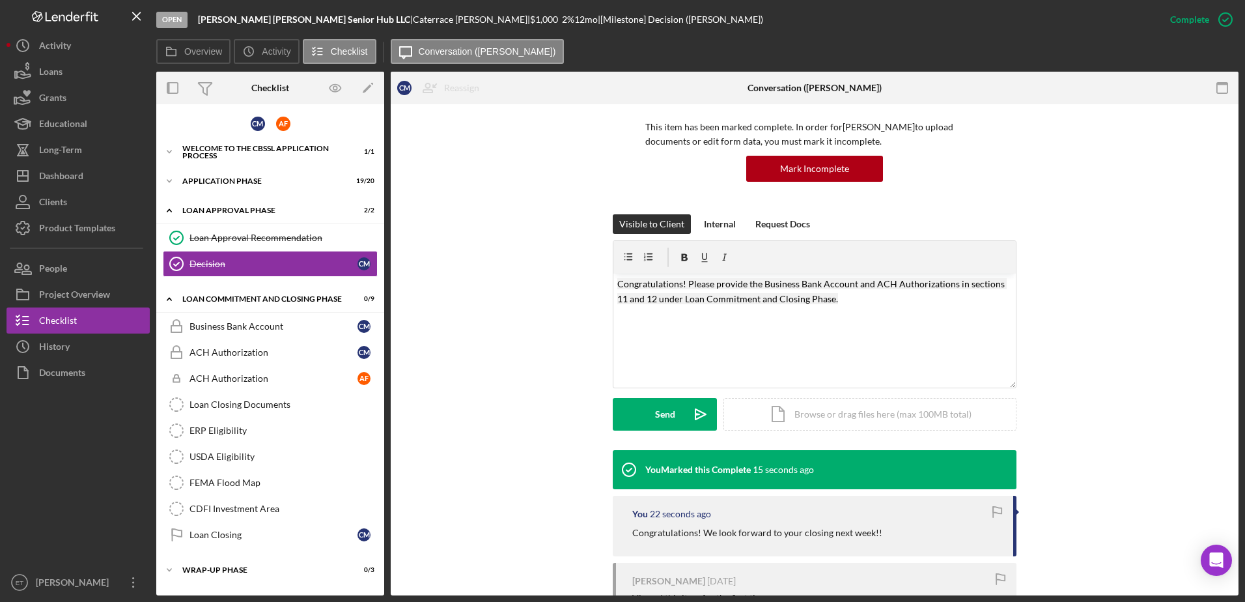
click at [565, 320] on div "Visible to Client Internal Request Docs v Color teal Color pink Remove color Ad…" at bounding box center [814, 332] width 809 height 236
click at [836, 307] on div "v Color teal Color pink Remove color Add row above Add row below Add column bef…" at bounding box center [814, 331] width 402 height 114
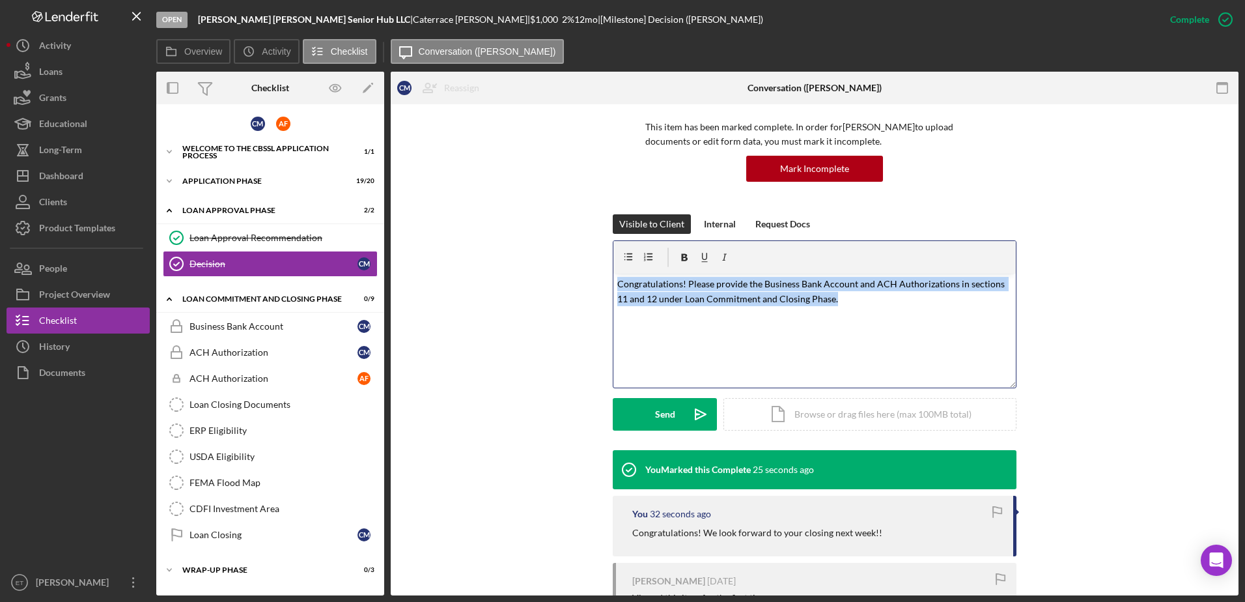
drag, startPoint x: 835, startPoint y: 303, endPoint x: 548, endPoint y: 282, distance: 288.0
click at [548, 282] on div "Visible to Client Internal Request Docs v Color teal Color pink Remove color Ad…" at bounding box center [814, 332] width 809 height 236
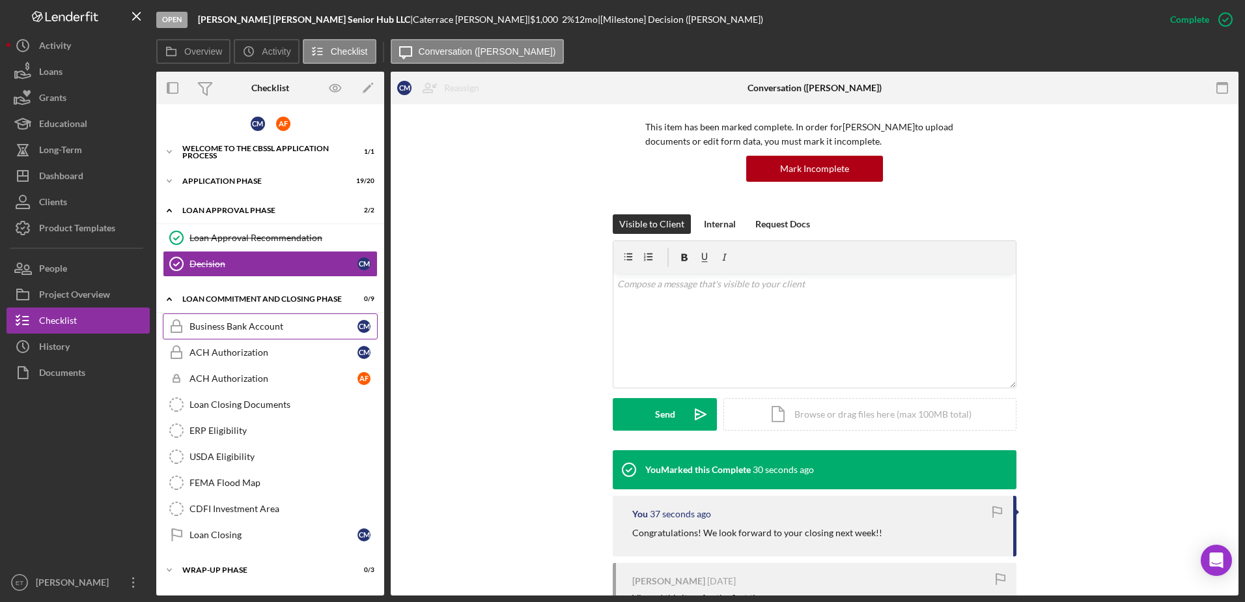
click at [218, 337] on link "Business Bank Account Business Bank Account C M" at bounding box center [270, 326] width 215 height 26
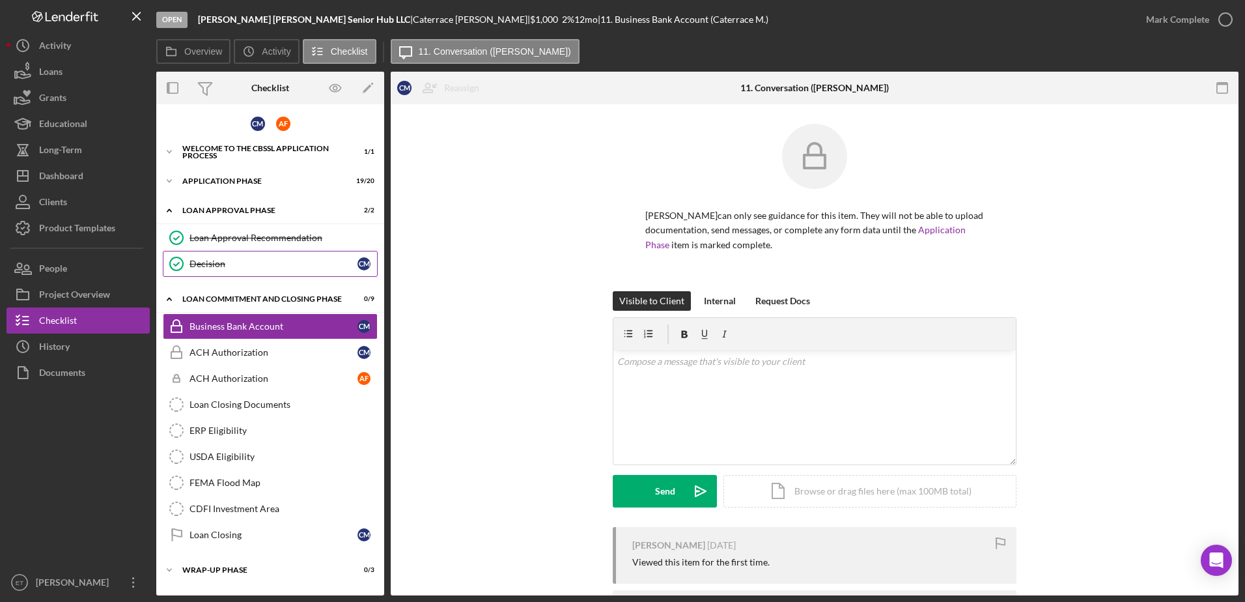
click at [239, 267] on div "Decision" at bounding box center [274, 264] width 168 height 10
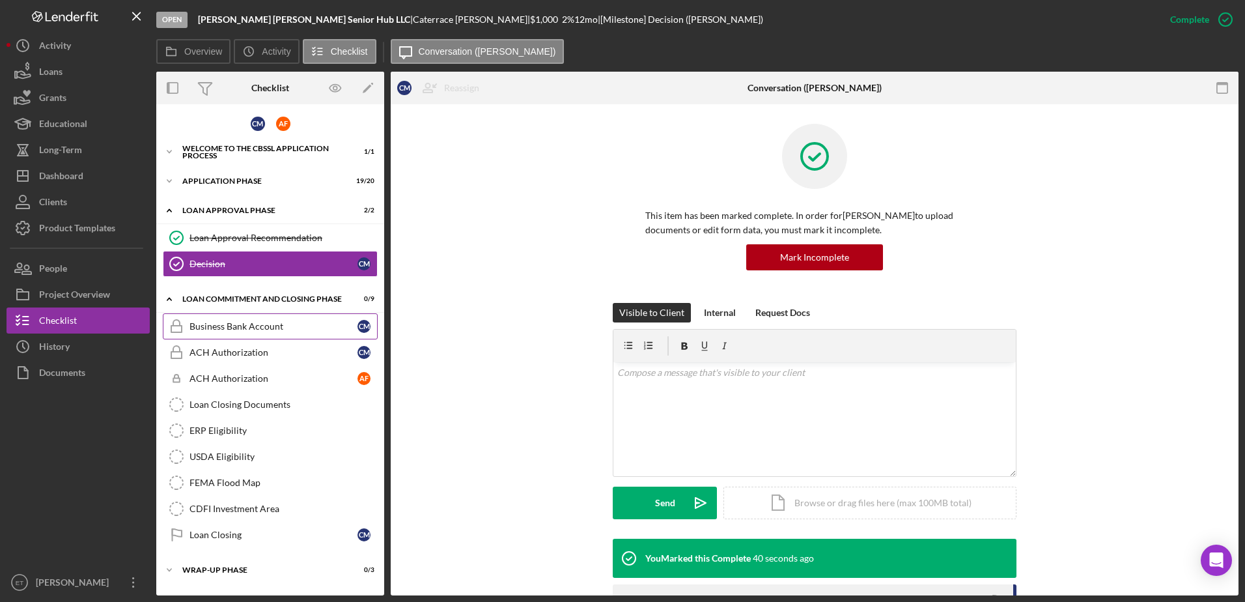
click at [251, 326] on div "Business Bank Account" at bounding box center [274, 326] width 168 height 10
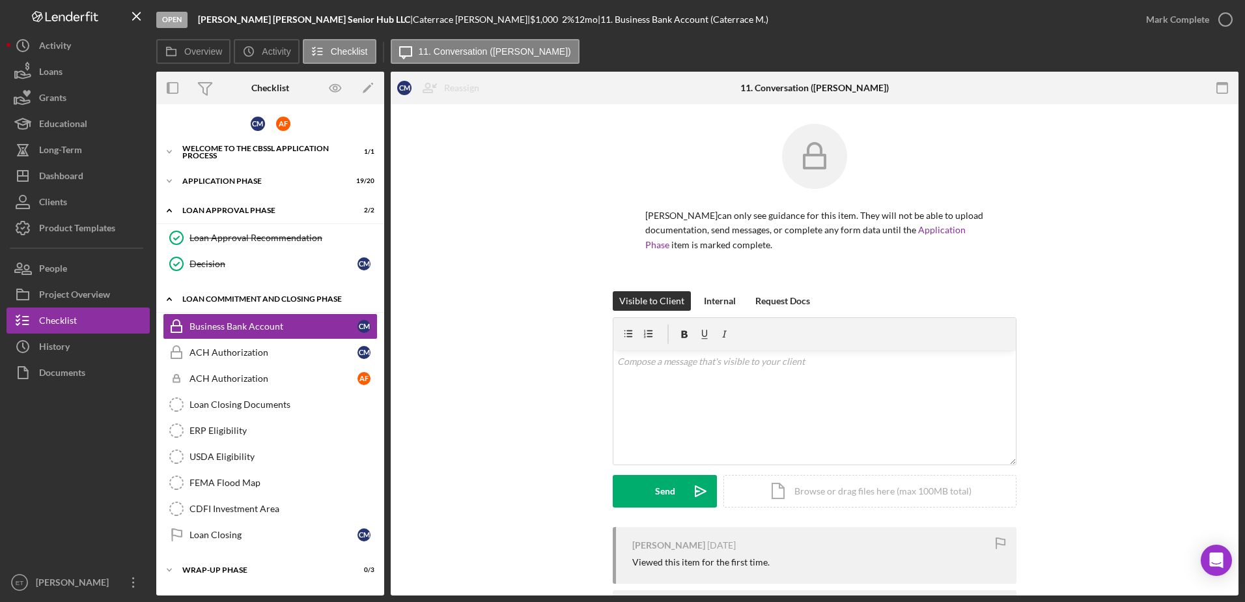
click at [238, 297] on div "Loan Commitment and Closing Phase" at bounding box center [275, 299] width 186 height 8
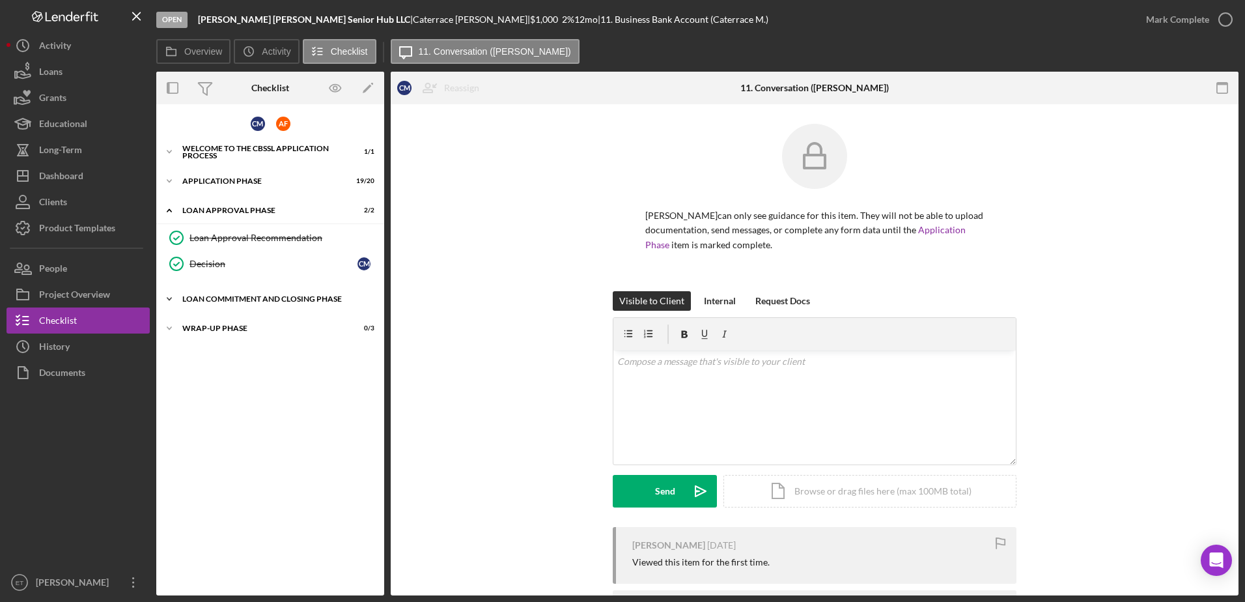
click at [238, 297] on div "Loan Commitment and Closing Phase" at bounding box center [275, 299] width 186 height 8
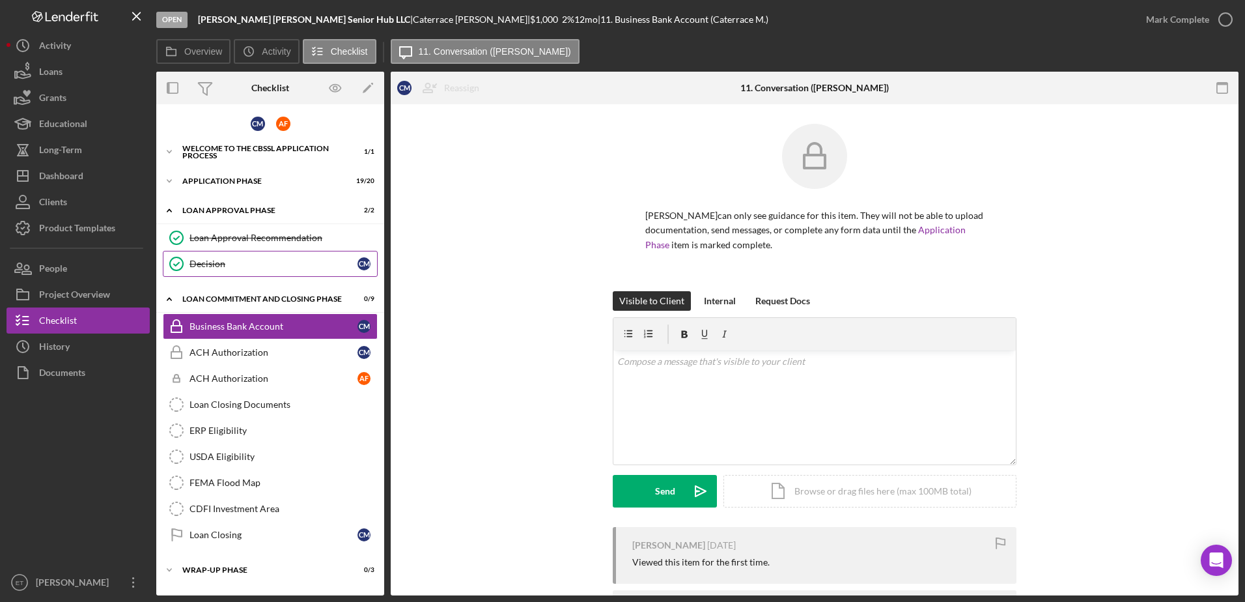
click at [228, 264] on div "Decision" at bounding box center [274, 264] width 168 height 10
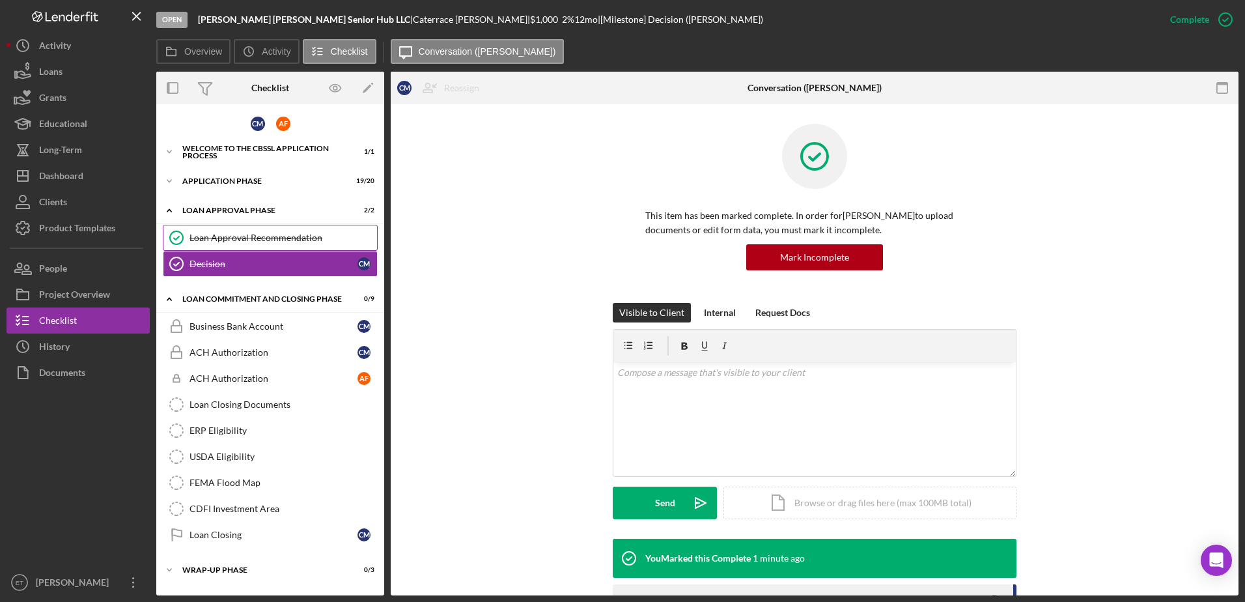
click at [233, 236] on div "Loan Approval Recommendation" at bounding box center [284, 238] width 188 height 10
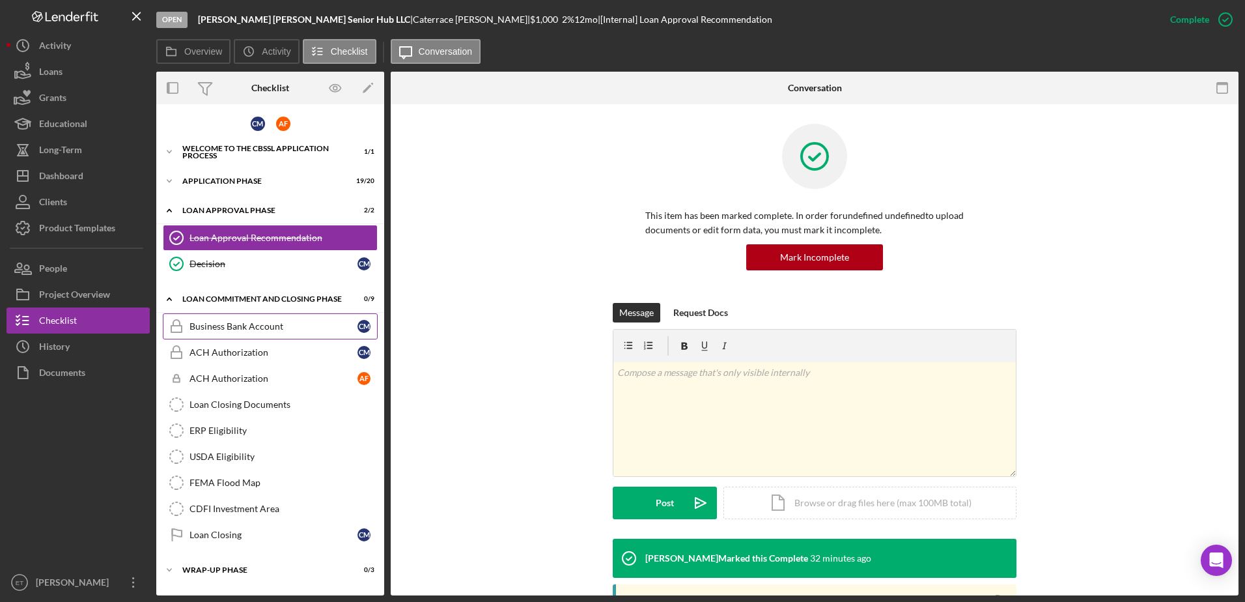
click at [242, 330] on div "Business Bank Account" at bounding box center [274, 326] width 168 height 10
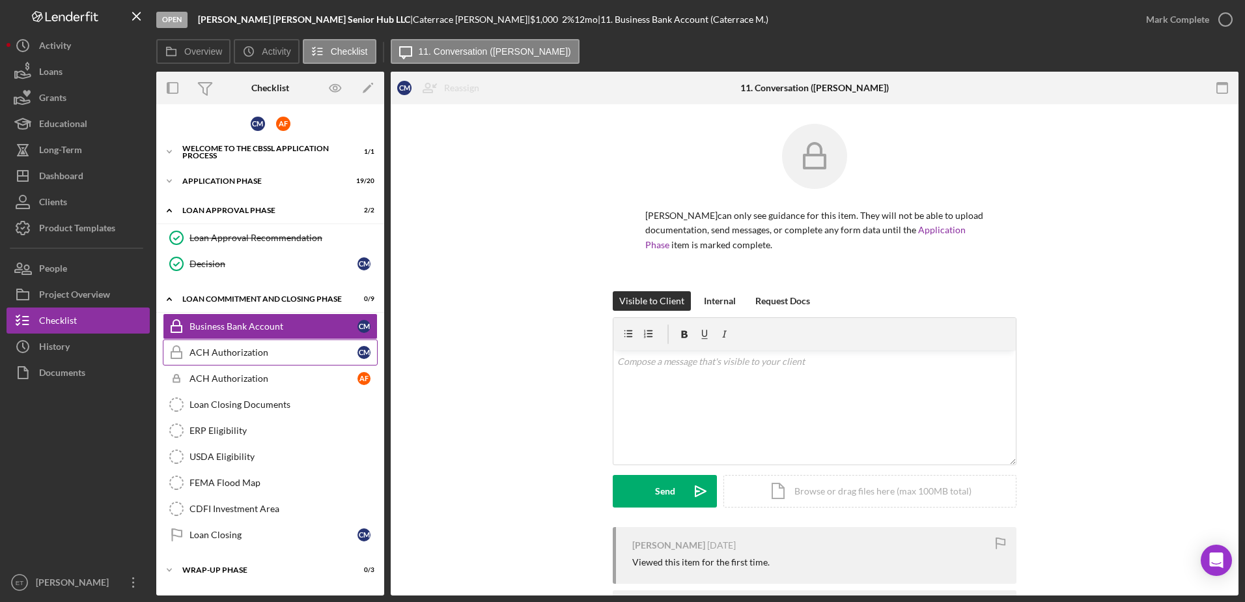
click at [236, 361] on link "ACH Authorization ACH Authorization C M" at bounding box center [270, 352] width 215 height 26
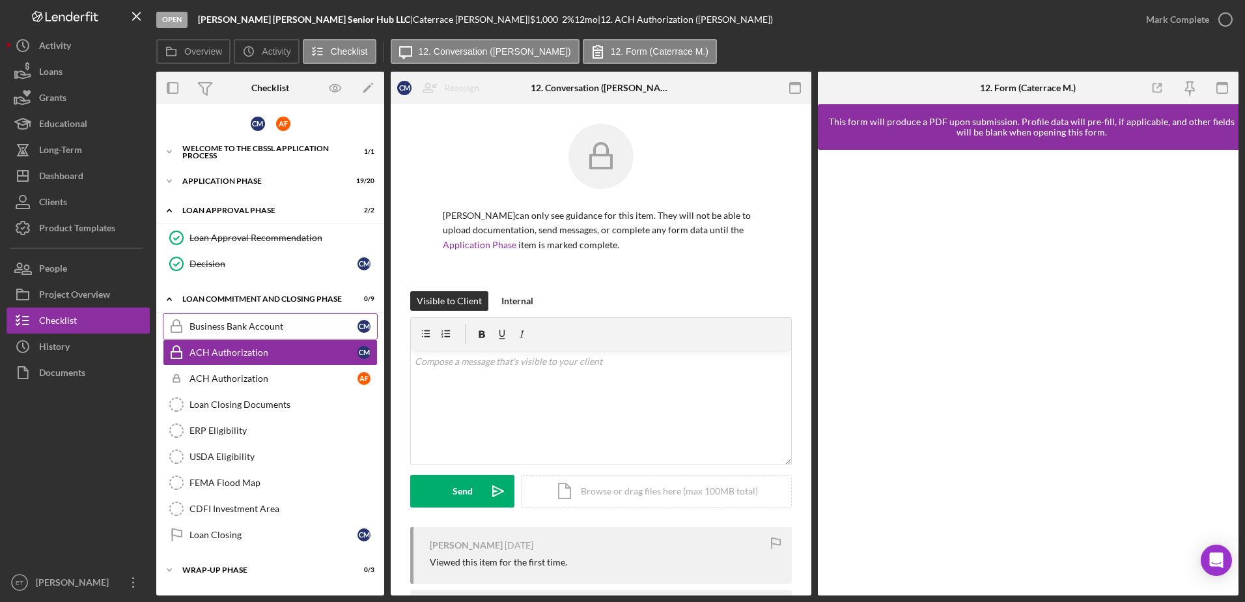
click at [234, 330] on div "Business Bank Account" at bounding box center [274, 326] width 168 height 10
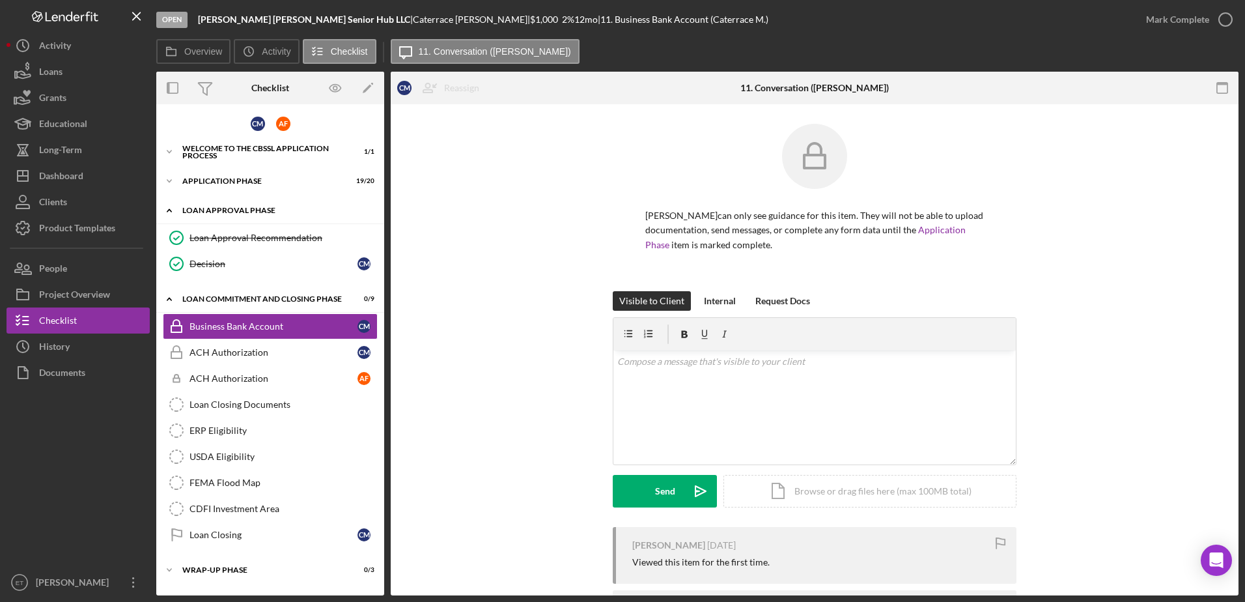
click at [242, 210] on div "Loan Approval Phase" at bounding box center [275, 210] width 186 height 8
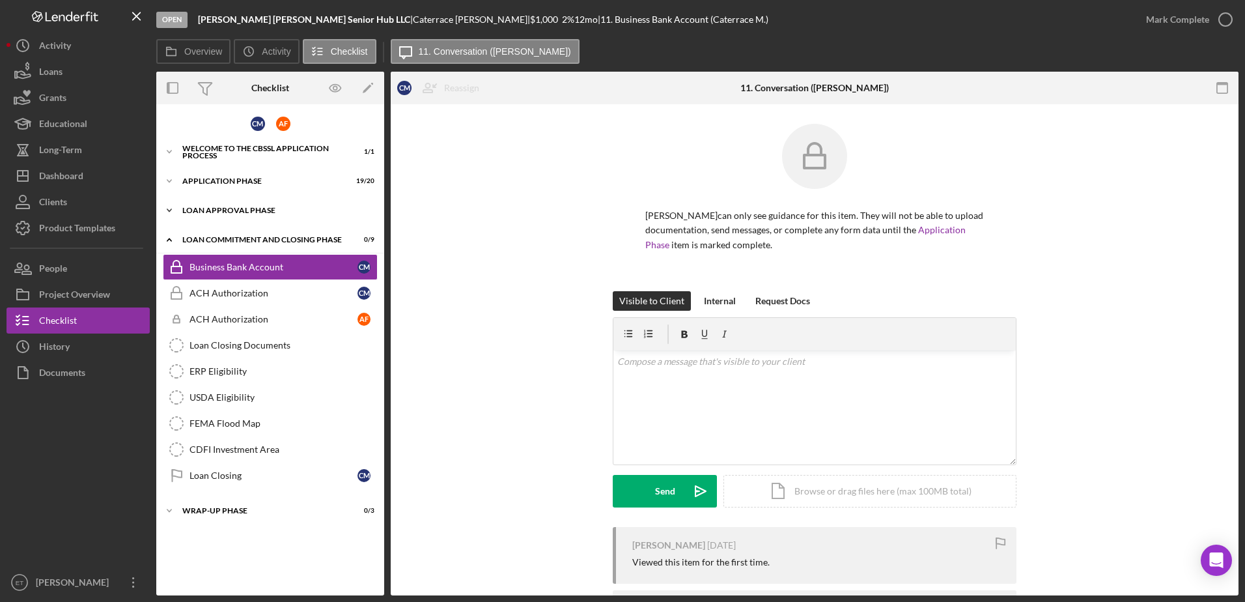
click at [242, 210] on div "Loan Approval Phase" at bounding box center [275, 210] width 186 height 8
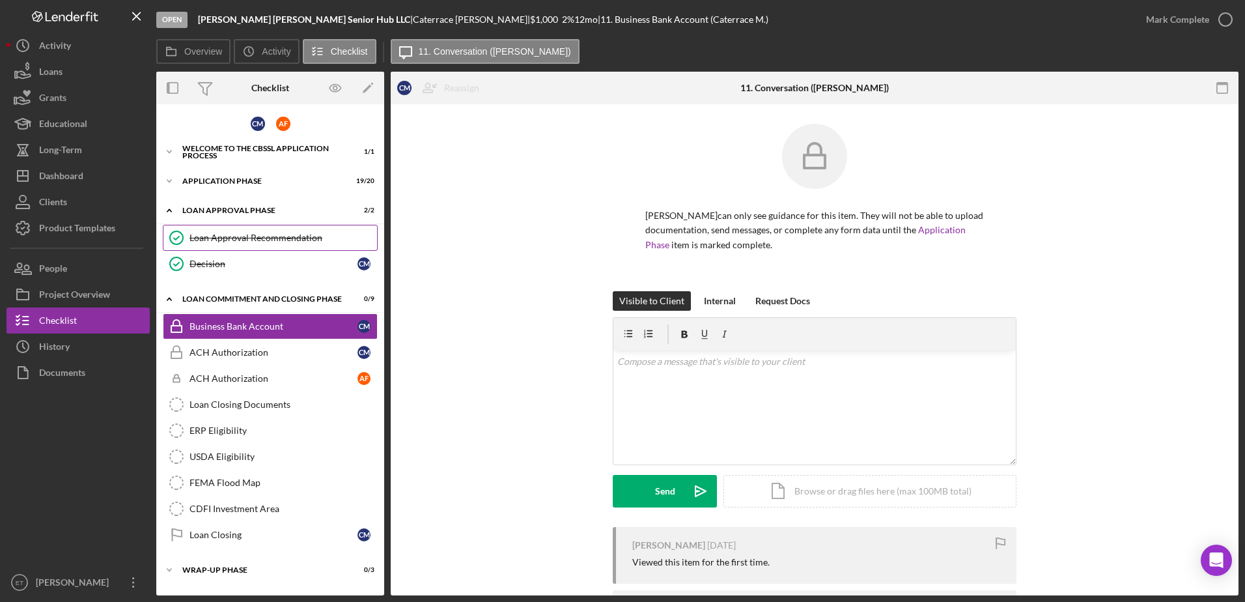
click at [343, 239] on div "Loan Approval Recommendation" at bounding box center [284, 238] width 188 height 10
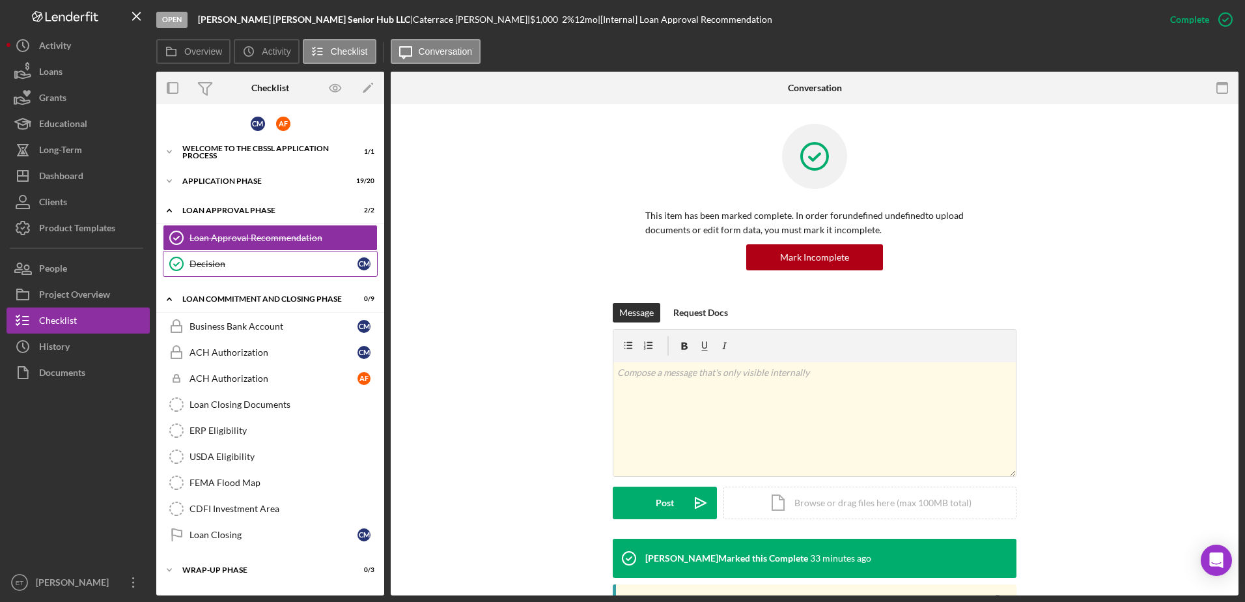
click at [320, 264] on div "Decision" at bounding box center [274, 264] width 168 height 10
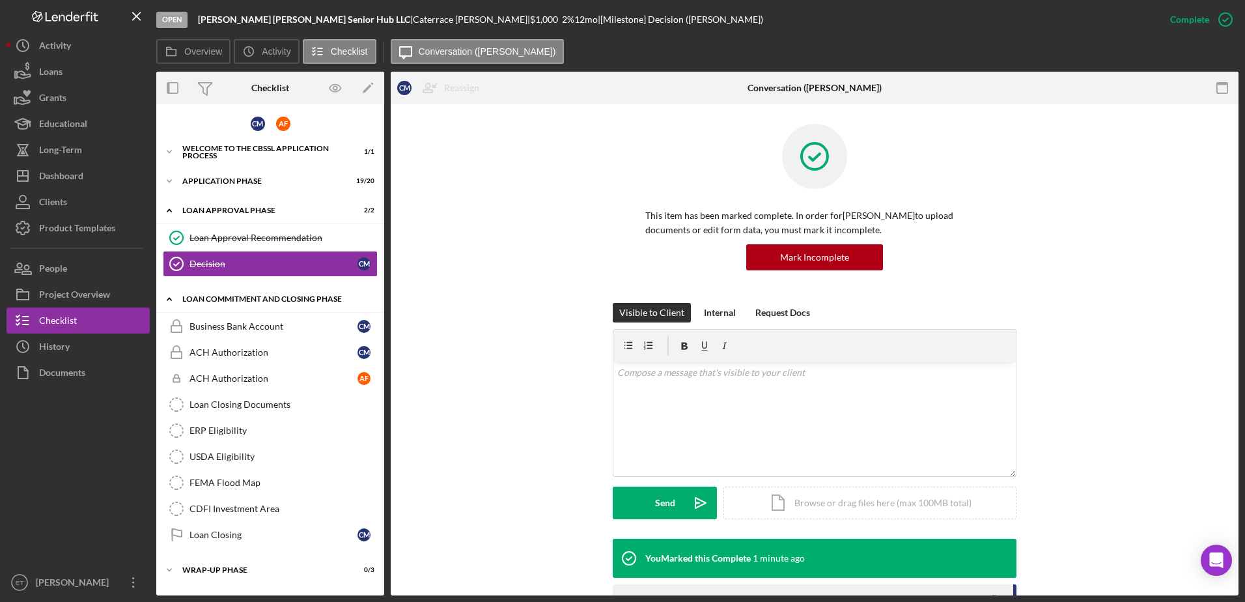
click at [296, 304] on div "Icon/Expander Loan Commitment and Closing Phase 0 / 9" at bounding box center [270, 299] width 228 height 27
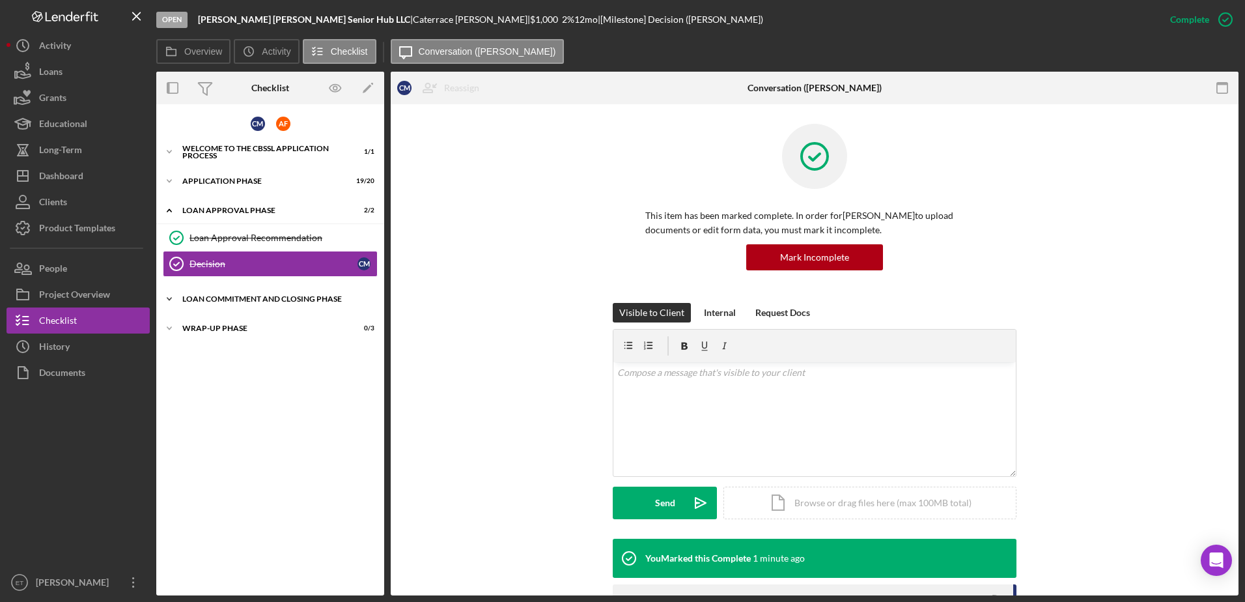
click at [210, 300] on div "Loan Commitment and Closing Phase" at bounding box center [275, 299] width 186 height 8
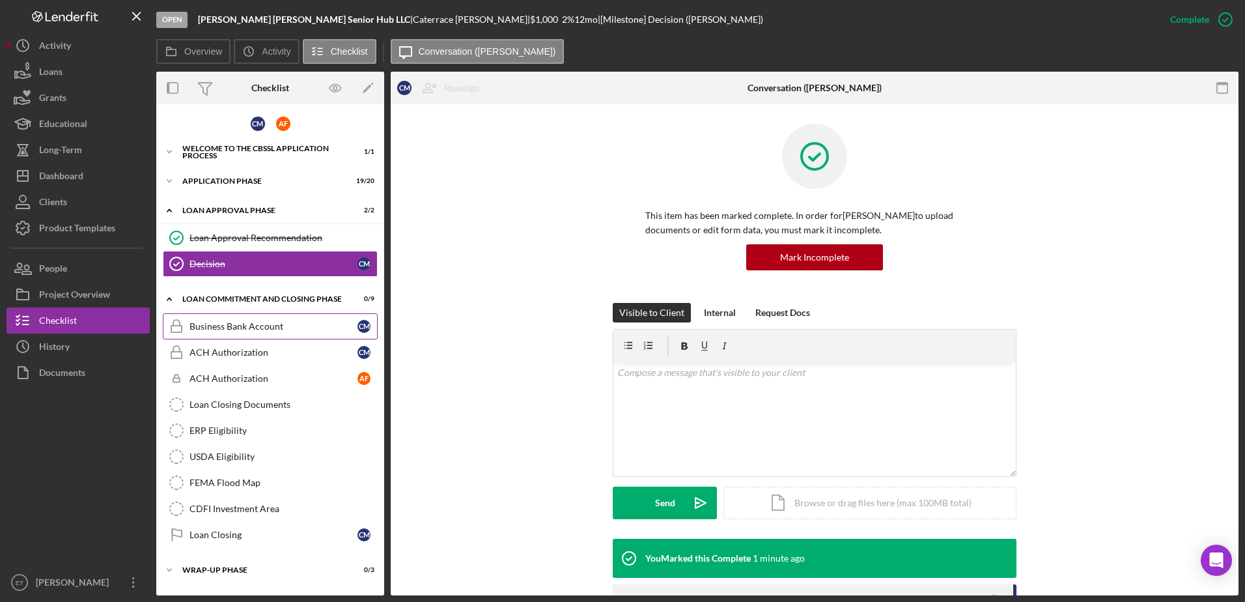
click at [255, 324] on div "Business Bank Account" at bounding box center [274, 326] width 168 height 10
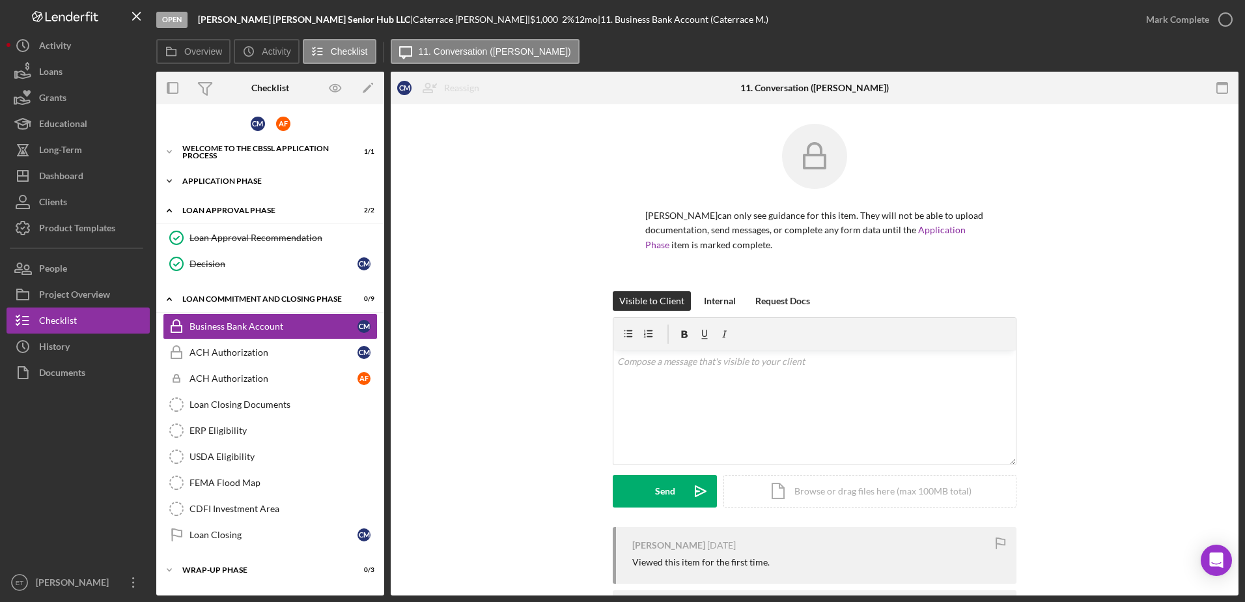
click at [238, 182] on div "Application Phase" at bounding box center [275, 181] width 186 height 8
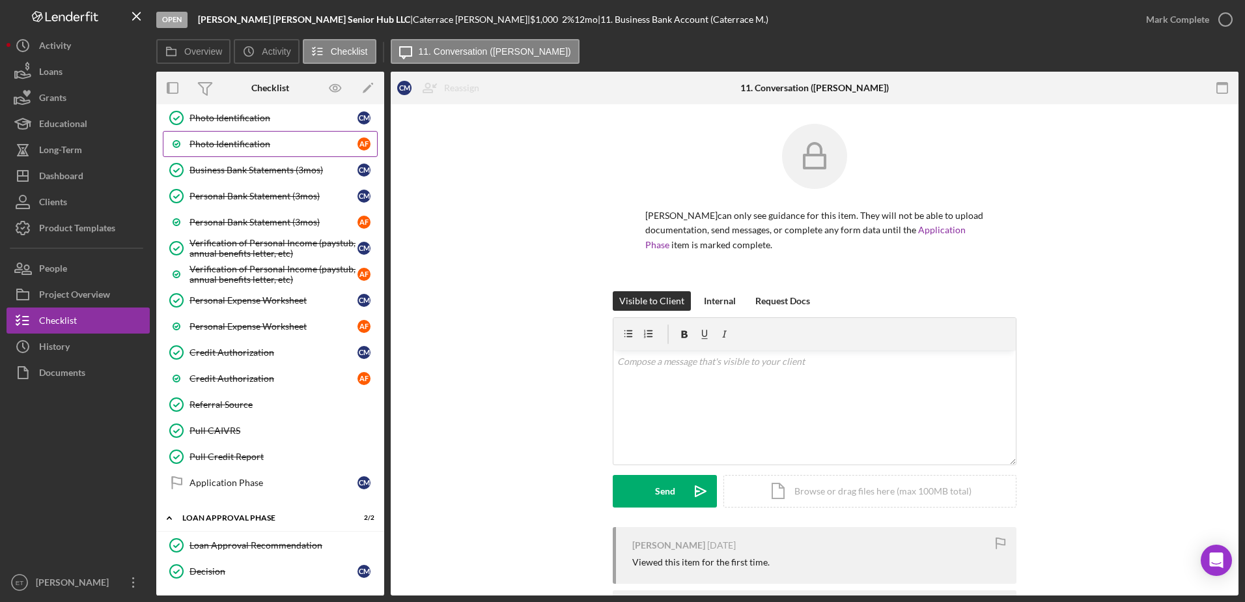
scroll to position [213, 0]
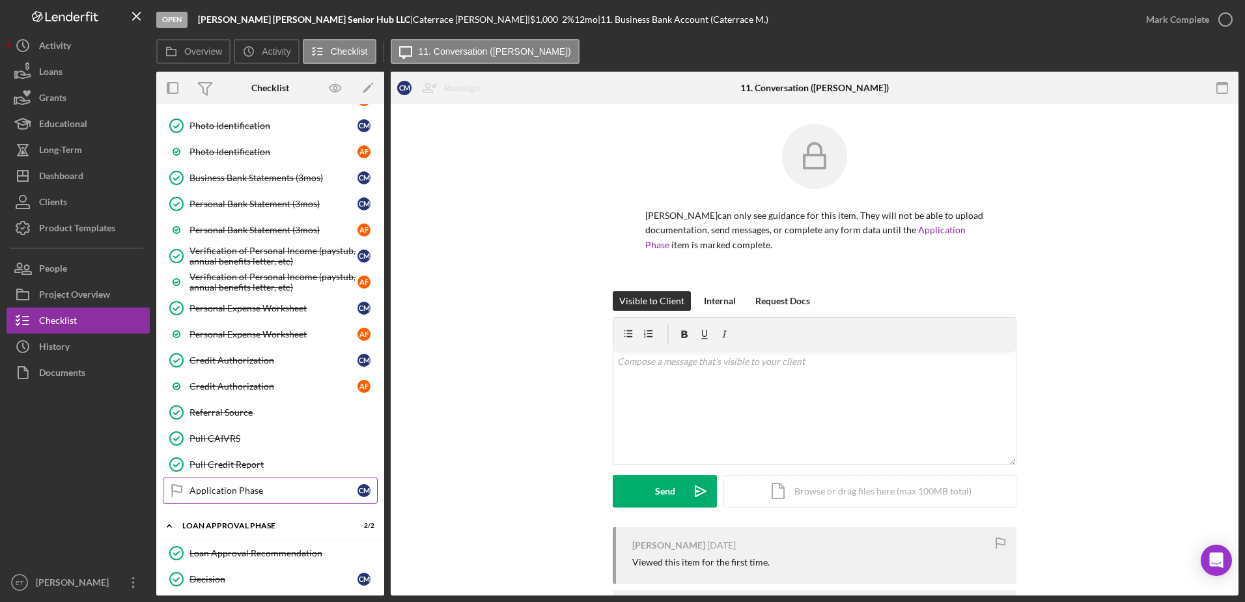
click at [249, 487] on div "Application Phase" at bounding box center [274, 490] width 168 height 10
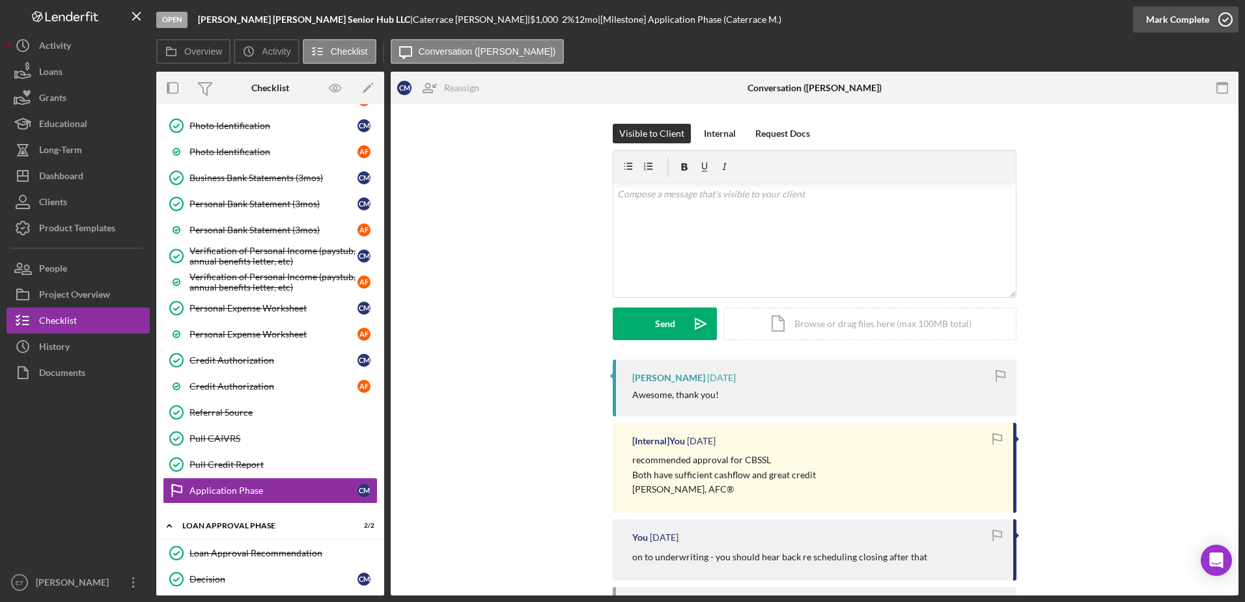
click at [1228, 20] on icon "button" at bounding box center [1225, 19] width 33 height 33
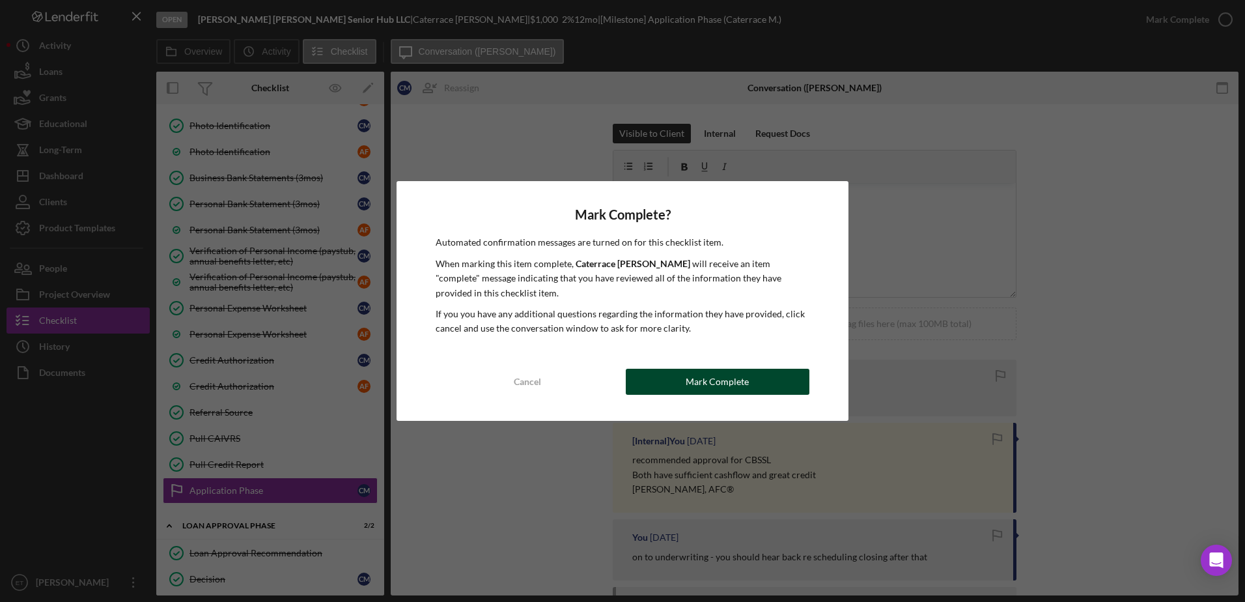
click at [745, 377] on div "Mark Complete" at bounding box center [717, 382] width 63 height 26
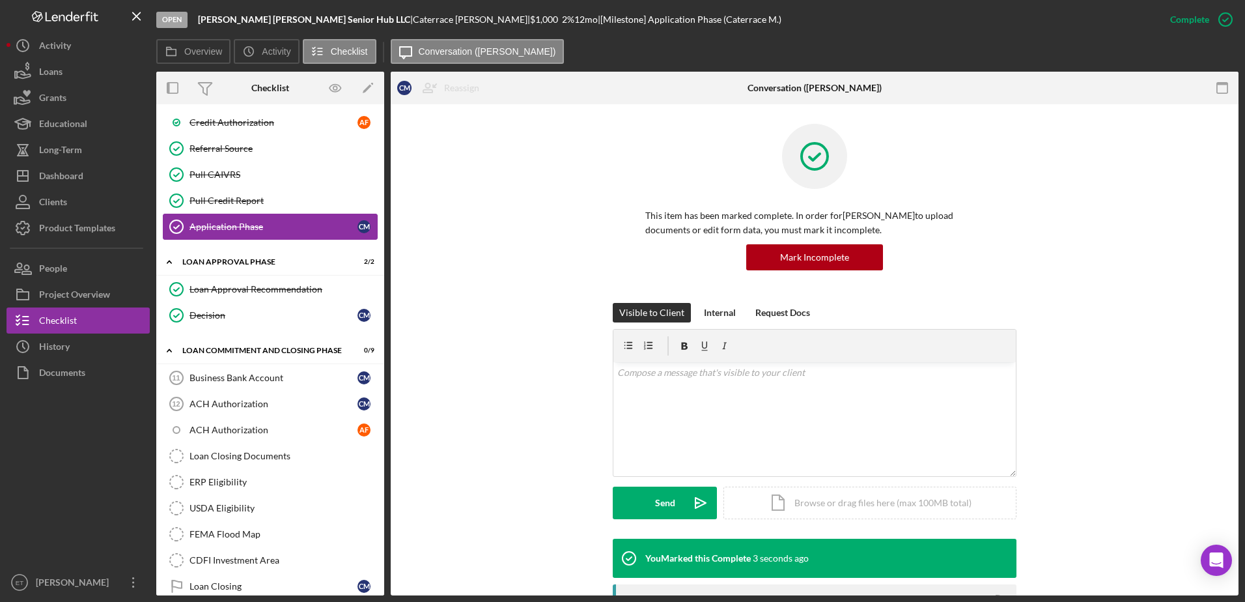
scroll to position [483, 0]
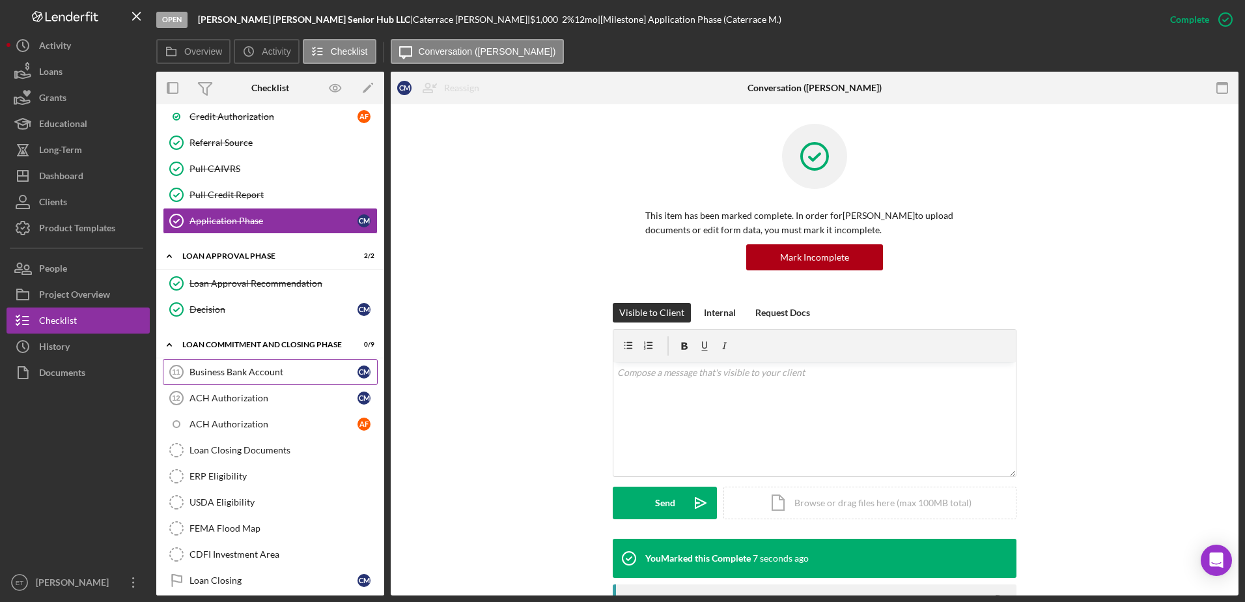
click at [250, 374] on div "Business Bank Account" at bounding box center [274, 372] width 168 height 10
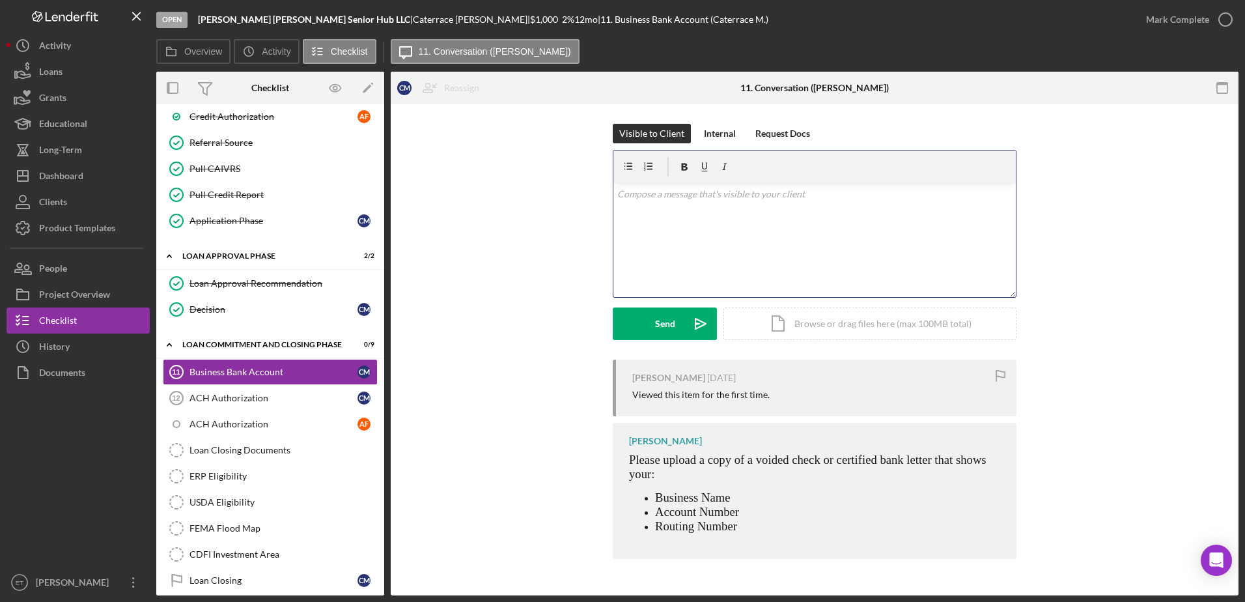
click at [651, 221] on div "v Color teal Color pink Remove color Add row above Add row below Add column bef…" at bounding box center [814, 240] width 402 height 114
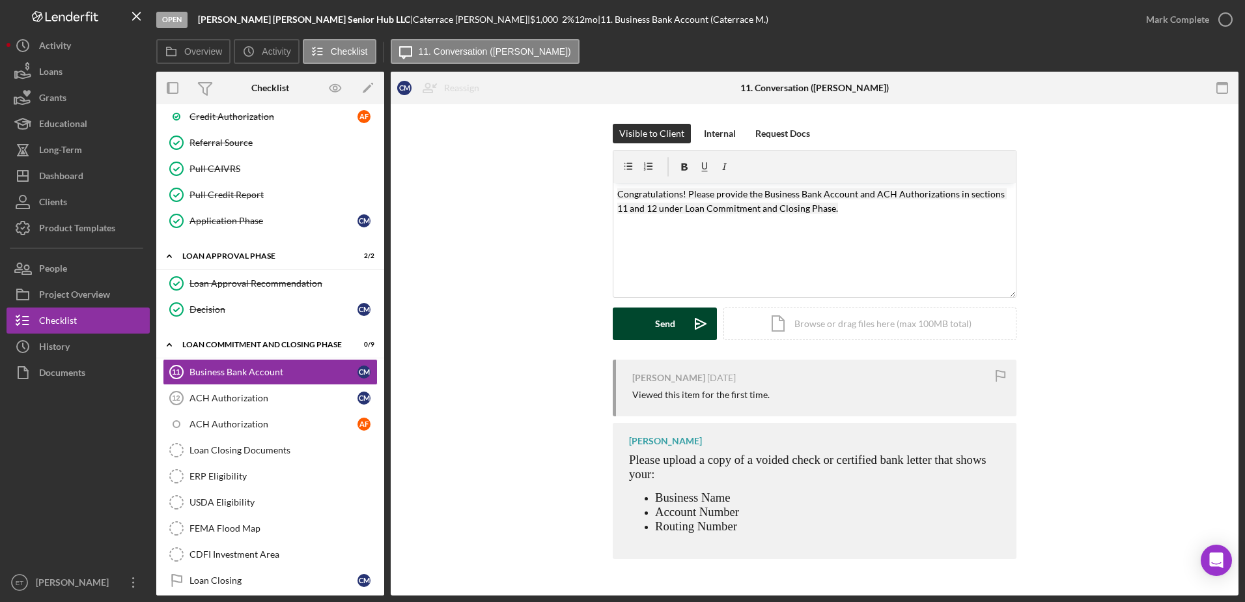
click at [677, 322] on button "Send Icon/icon-invite-send" at bounding box center [665, 323] width 104 height 33
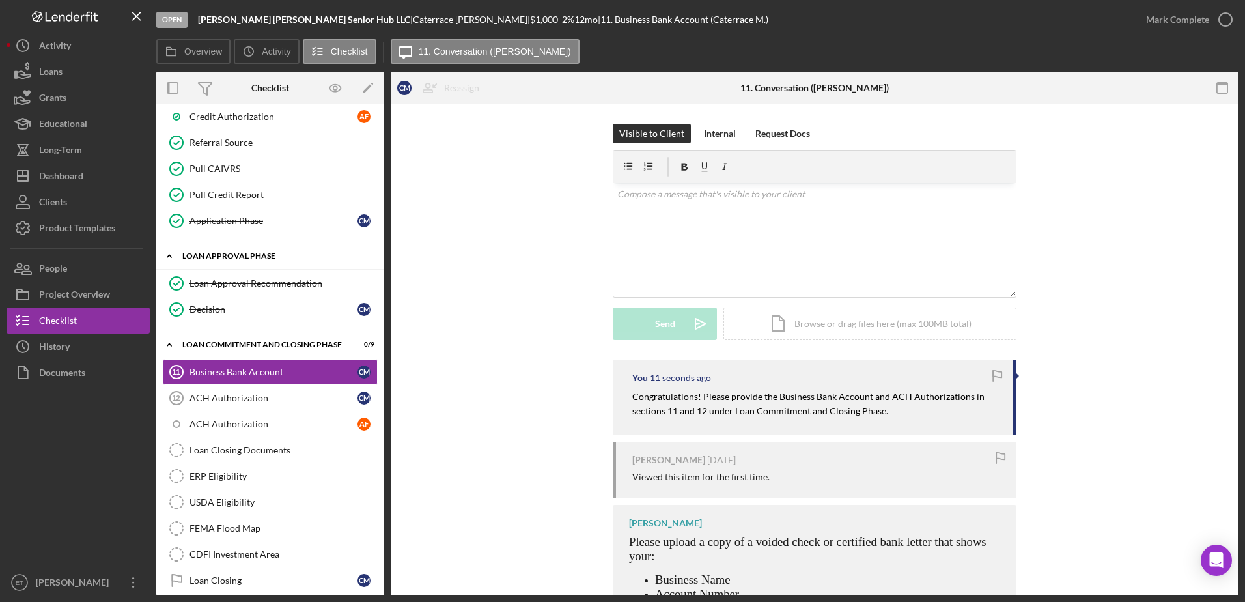
click at [221, 258] on div "Loan Approval Phase" at bounding box center [275, 256] width 186 height 8
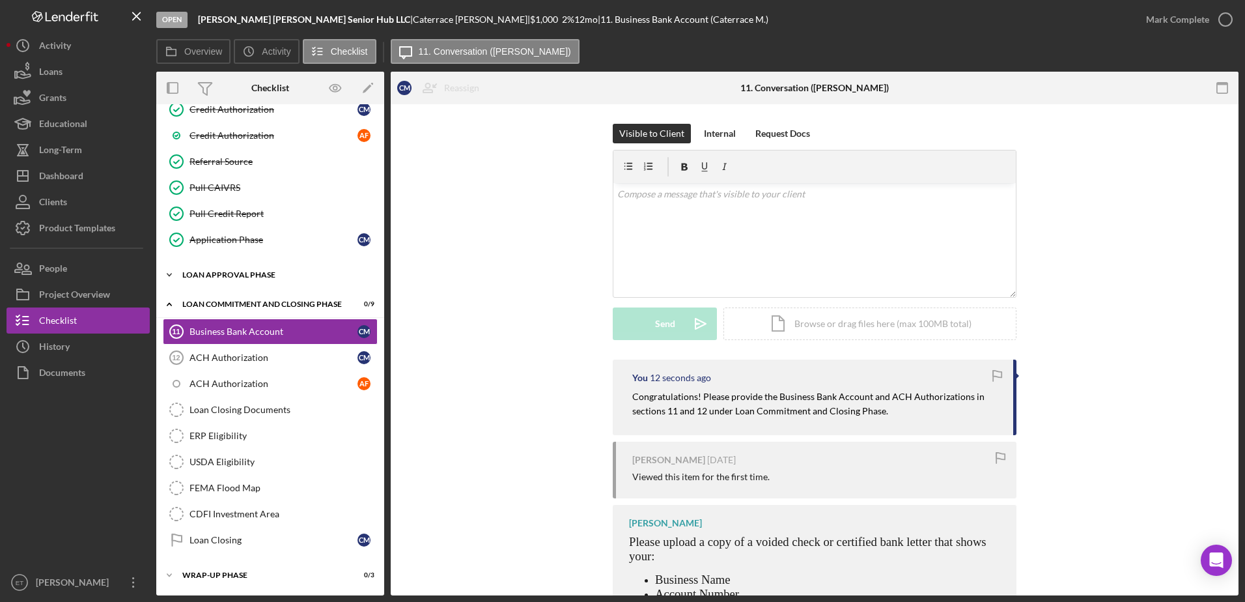
scroll to position [464, 0]
click at [49, 344] on div "History" at bounding box center [54, 347] width 31 height 29
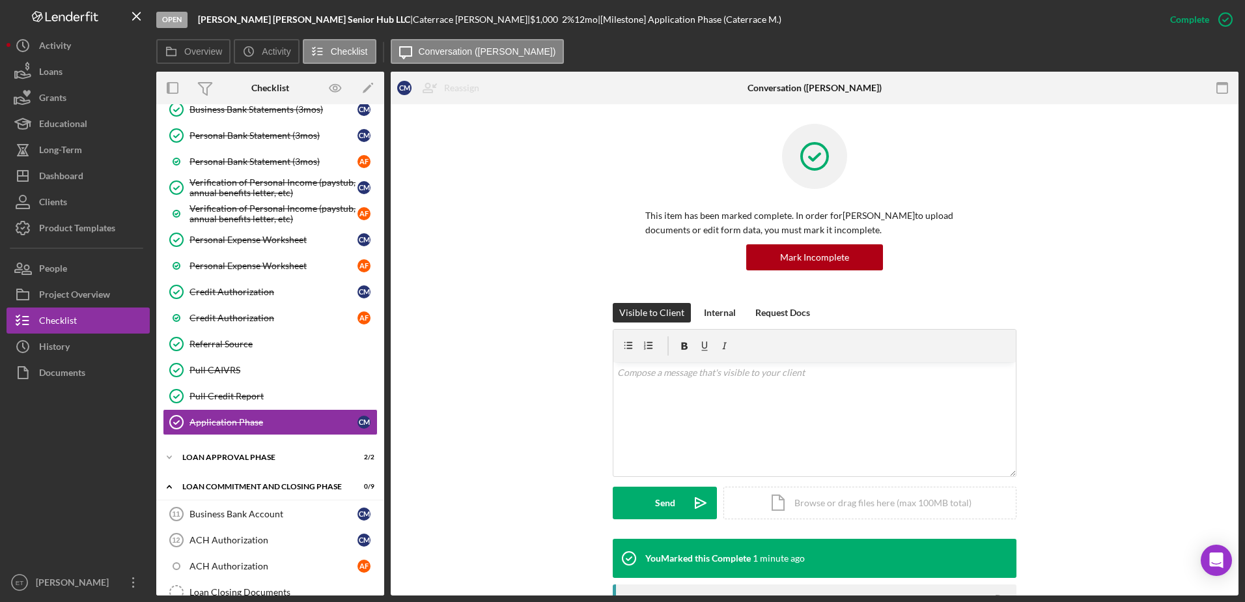
scroll to position [354, 0]
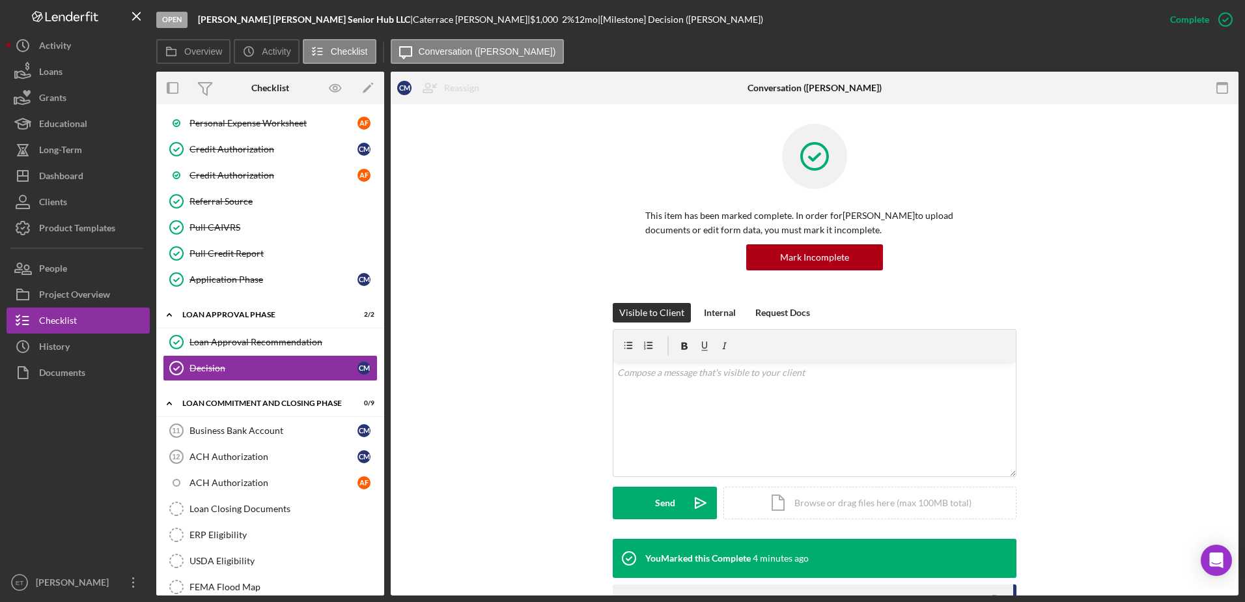
scroll to position [442, 0]
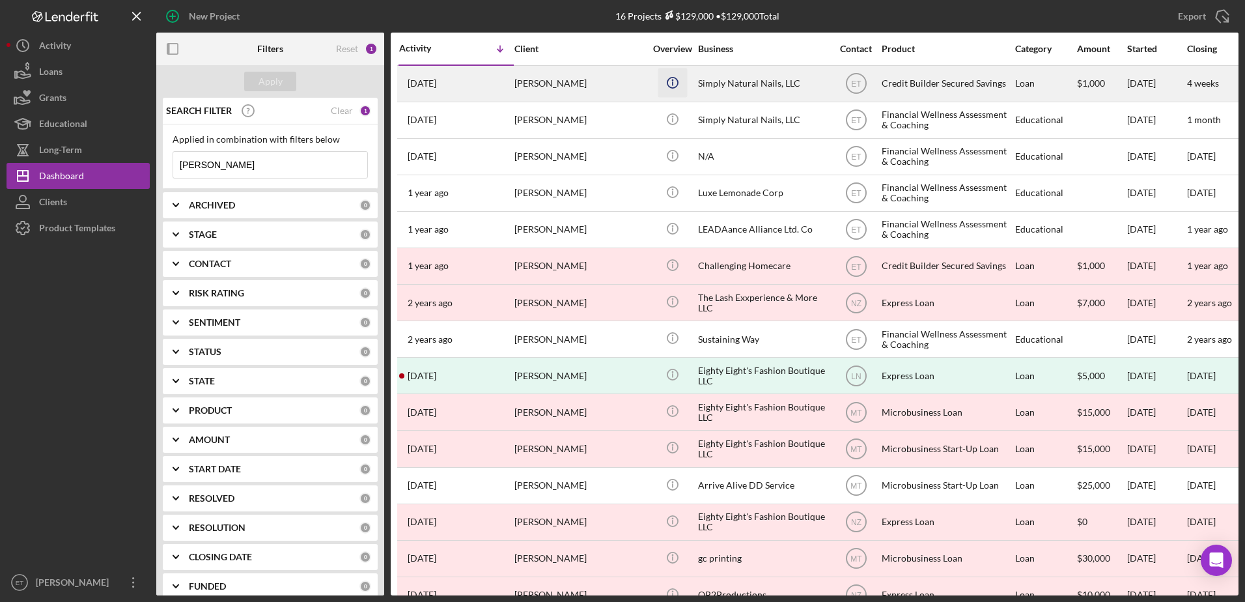
click at [667, 91] on icon "Icon/Info" at bounding box center [672, 82] width 29 height 29
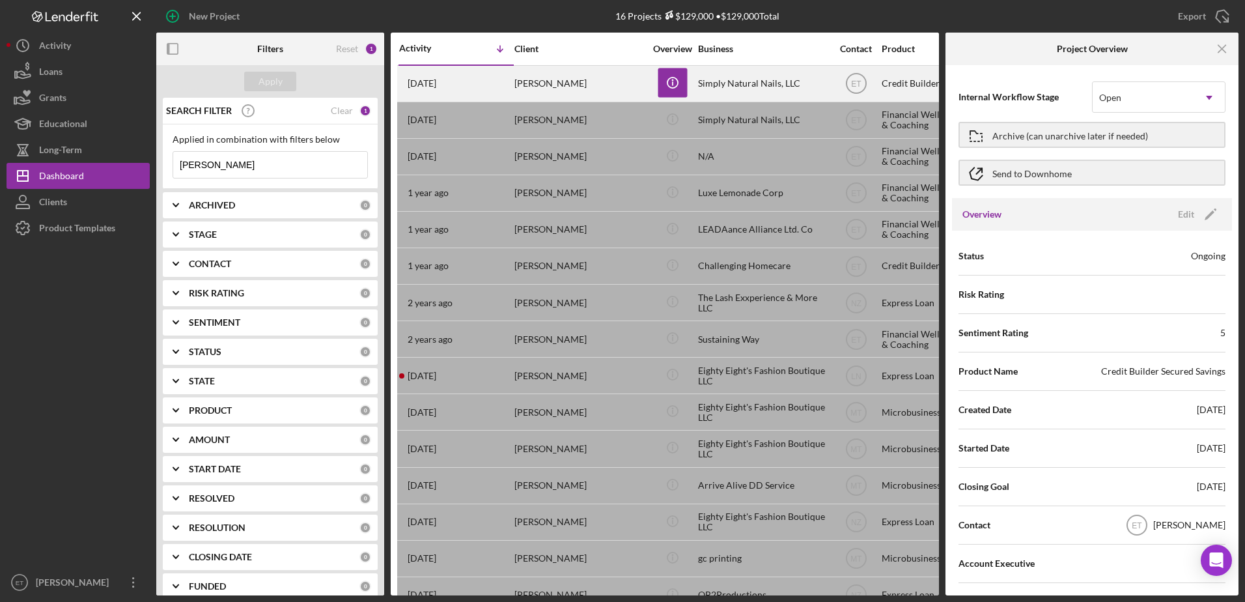
click at [604, 87] on div "[PERSON_NAME]" at bounding box center [580, 83] width 130 height 35
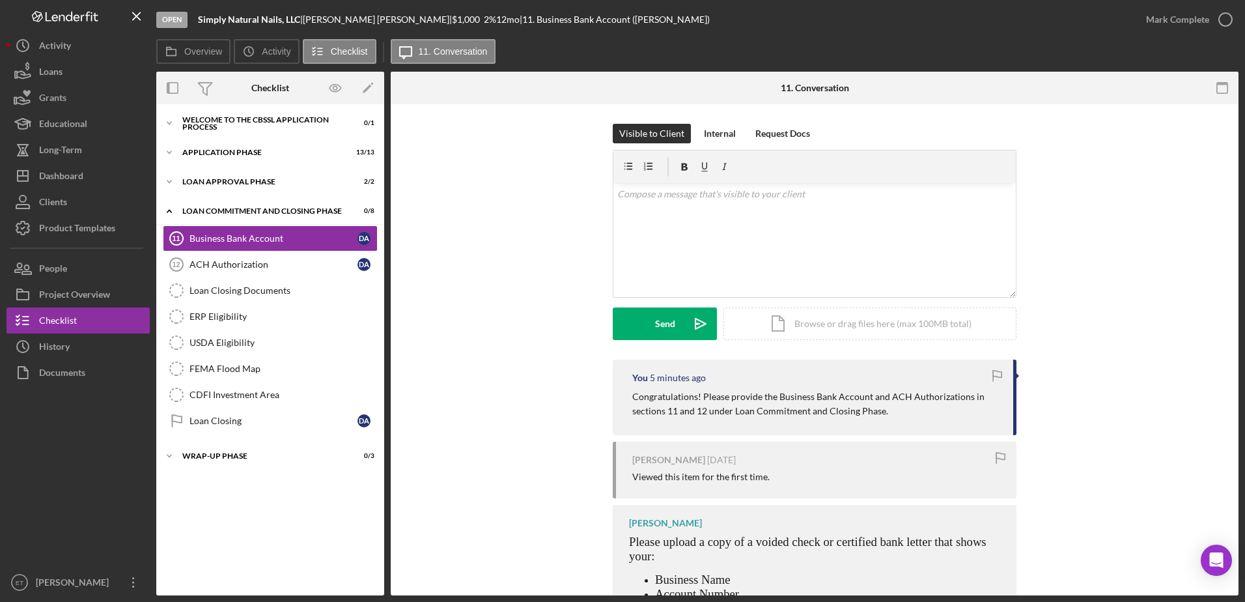
click at [418, 268] on div "Visible to Client Internal Request Docs v Color teal Color pink Remove color Ad…" at bounding box center [814, 242] width 809 height 236
click at [243, 150] on div "Application Phase" at bounding box center [275, 152] width 186 height 8
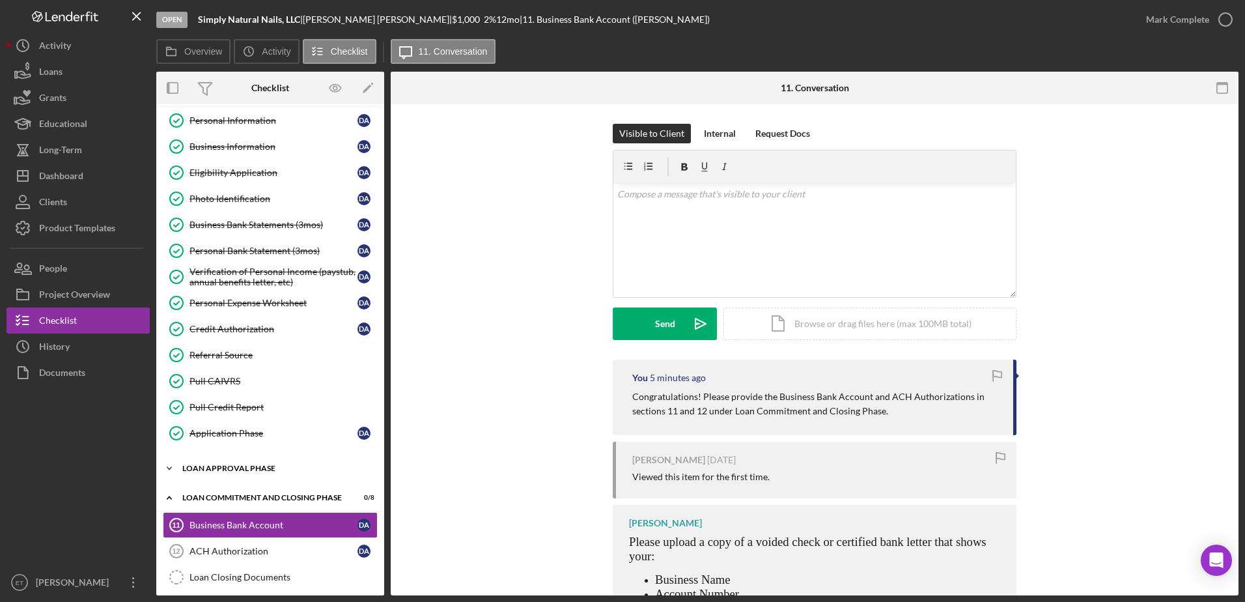
scroll to position [61, 0]
click at [231, 469] on div "Loan Approval Phase" at bounding box center [275, 467] width 186 height 8
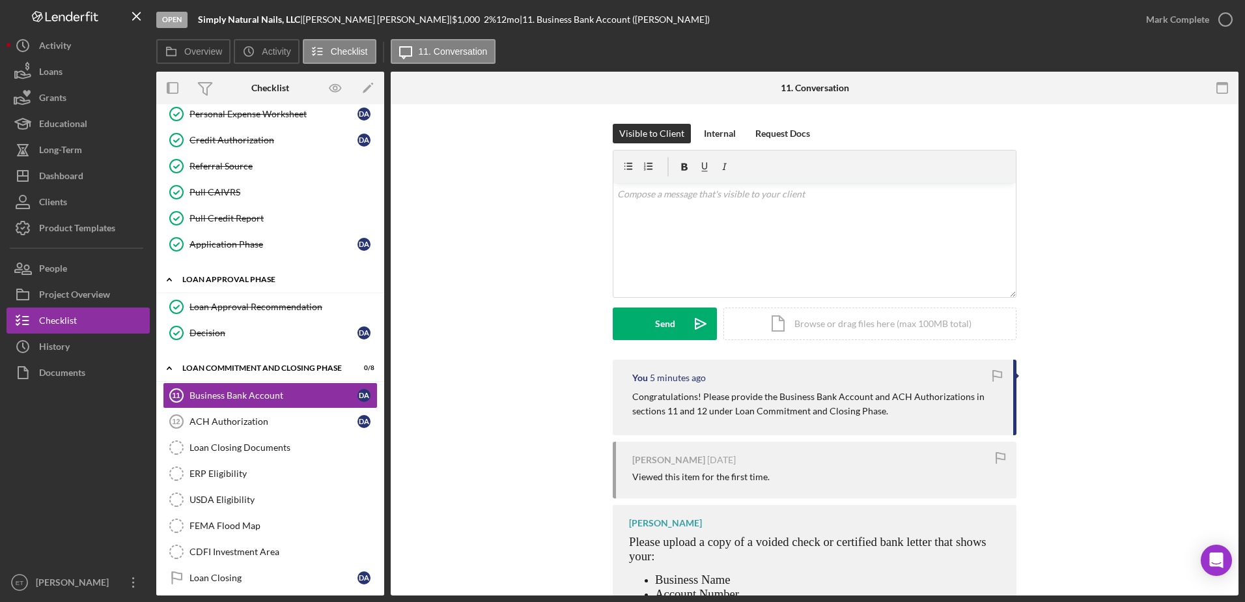
scroll to position [249, 0]
